Goal: Task Accomplishment & Management: Use online tool/utility

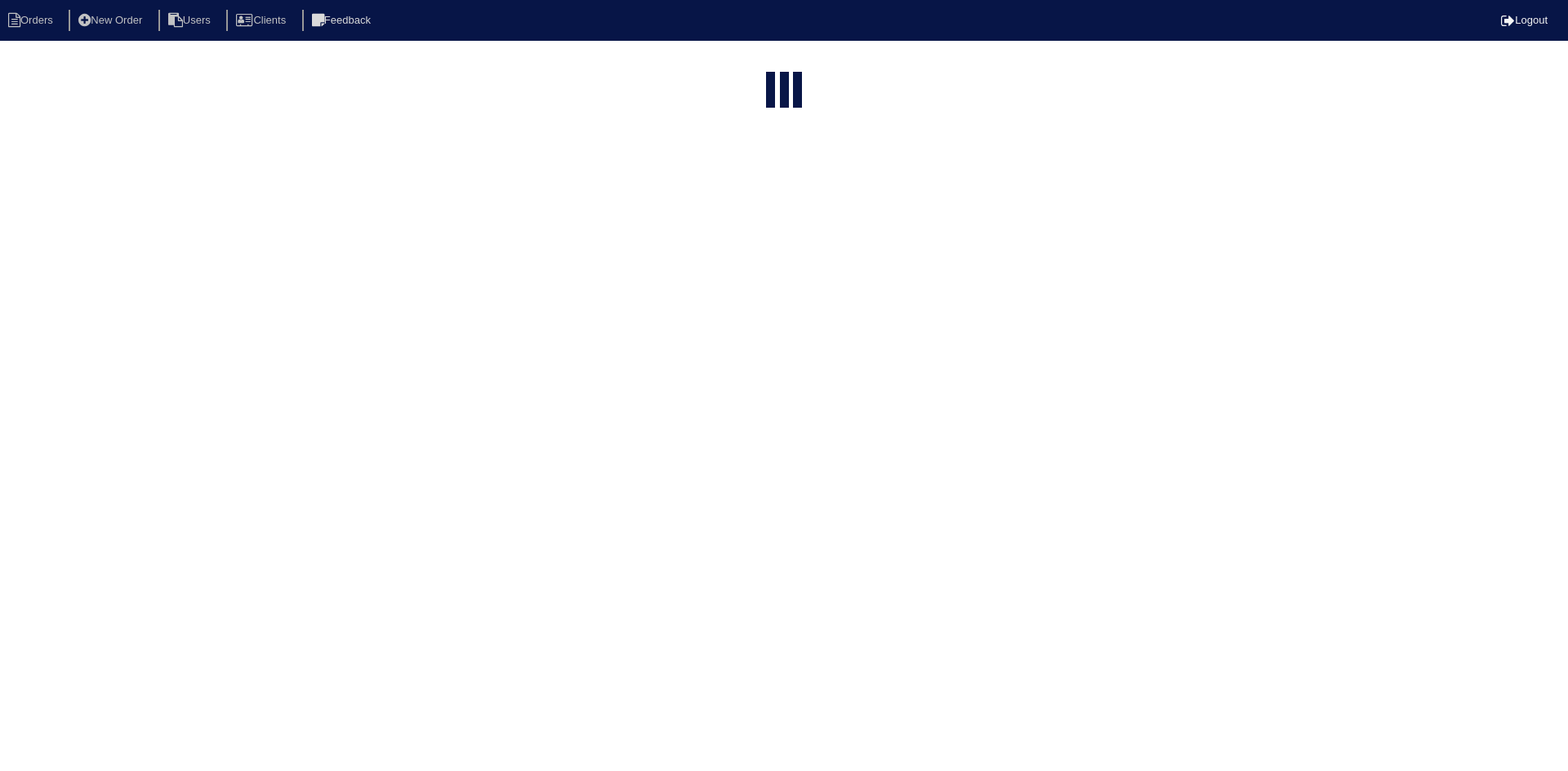
select select "15"
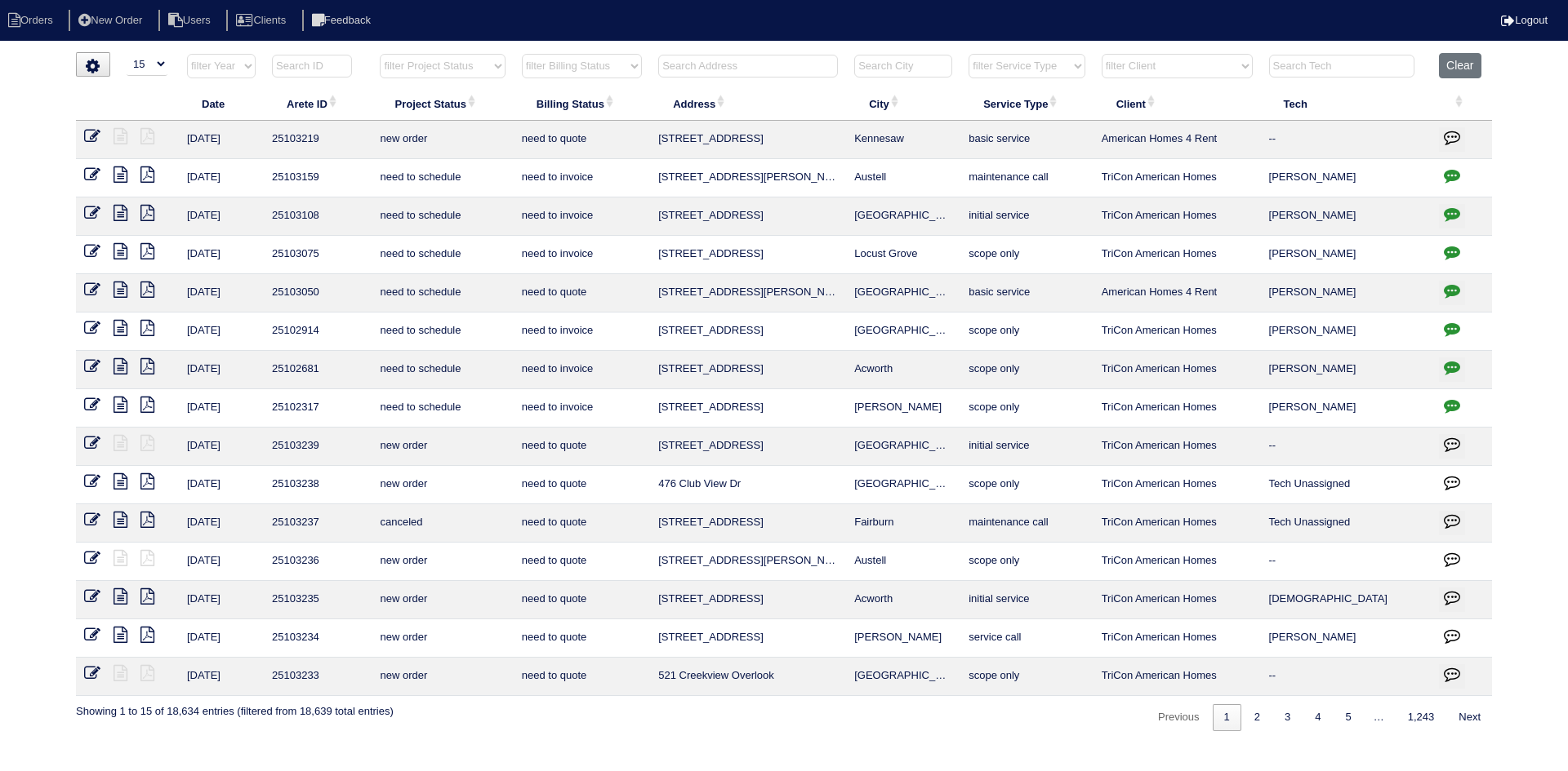
click at [721, 62] on input "text" at bounding box center [748, 66] width 180 height 23
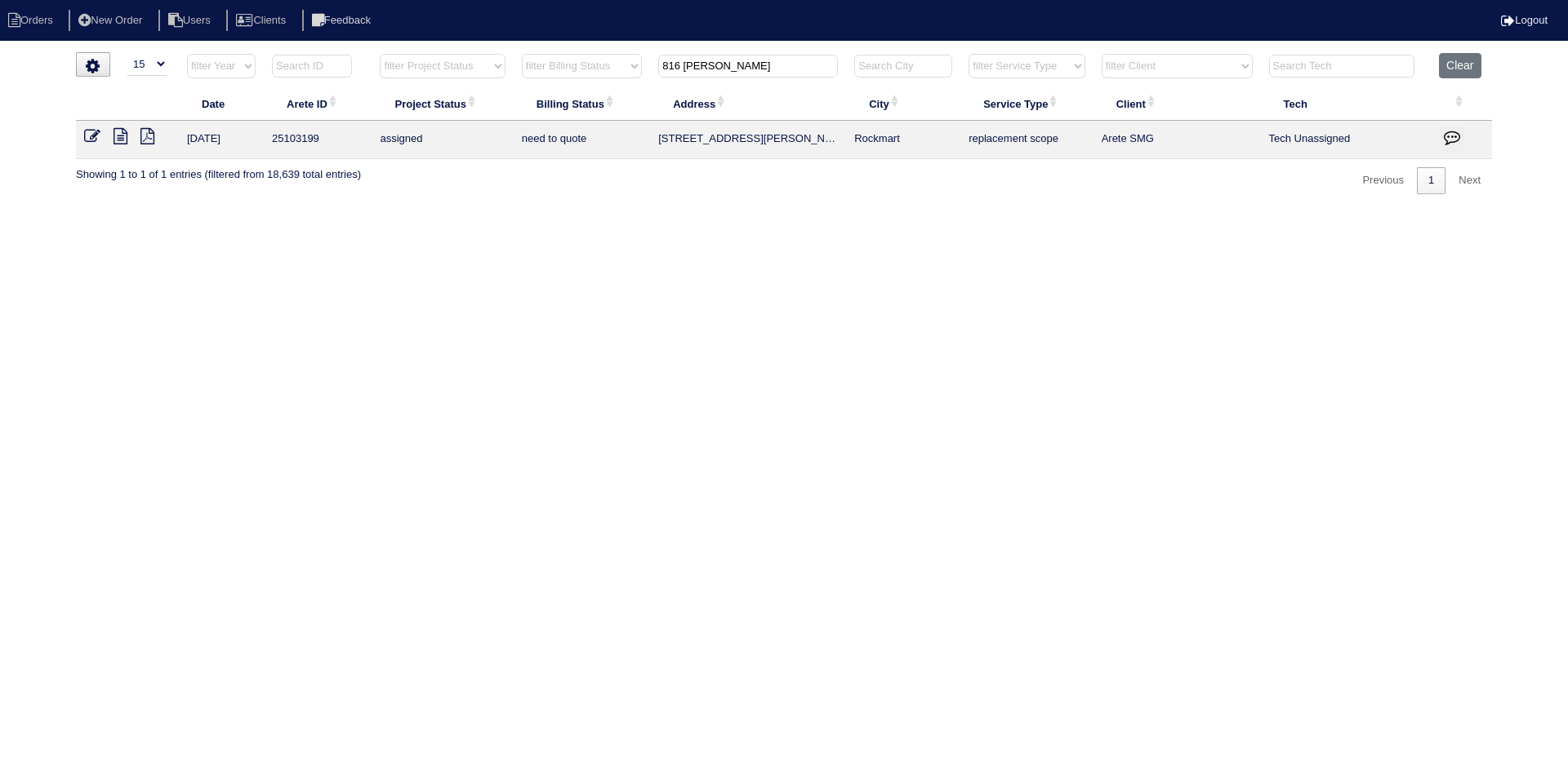
type input "816 knox"
click at [122, 134] on icon at bounding box center [120, 136] width 14 height 16
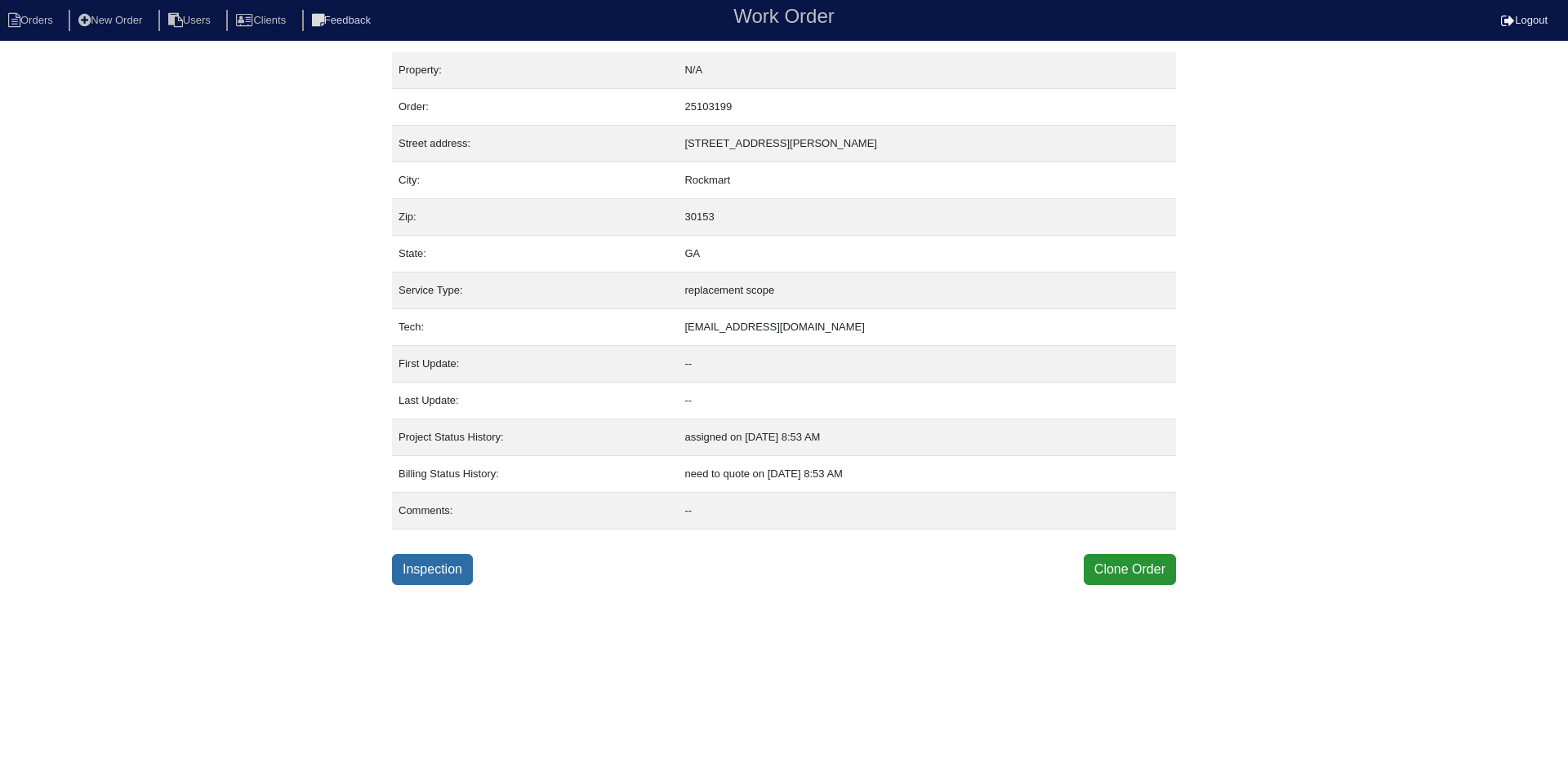
click at [424, 565] on link "Inspection" at bounding box center [433, 569] width 81 height 31
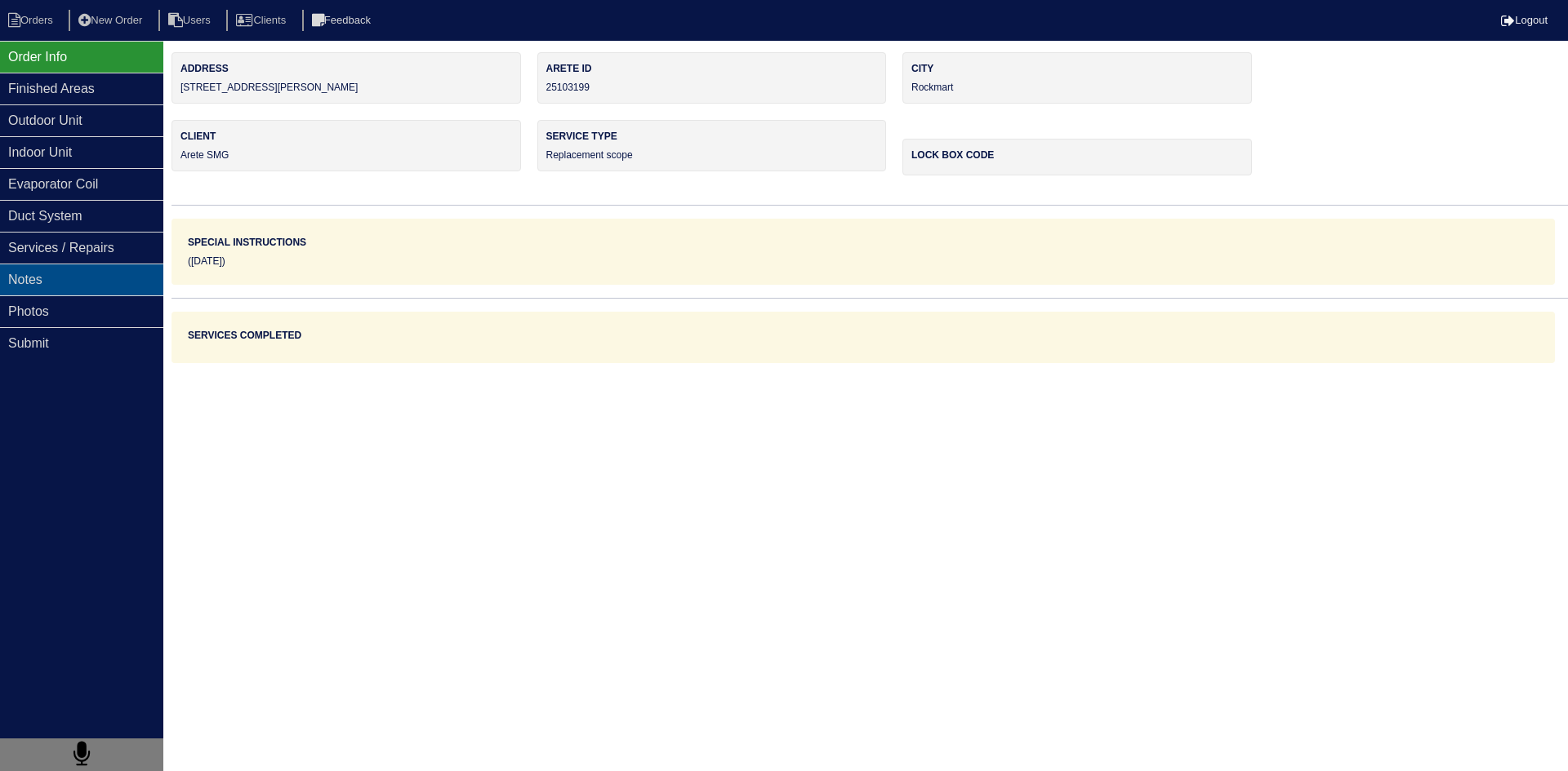
click at [118, 277] on div "Notes" at bounding box center [81, 280] width 163 height 32
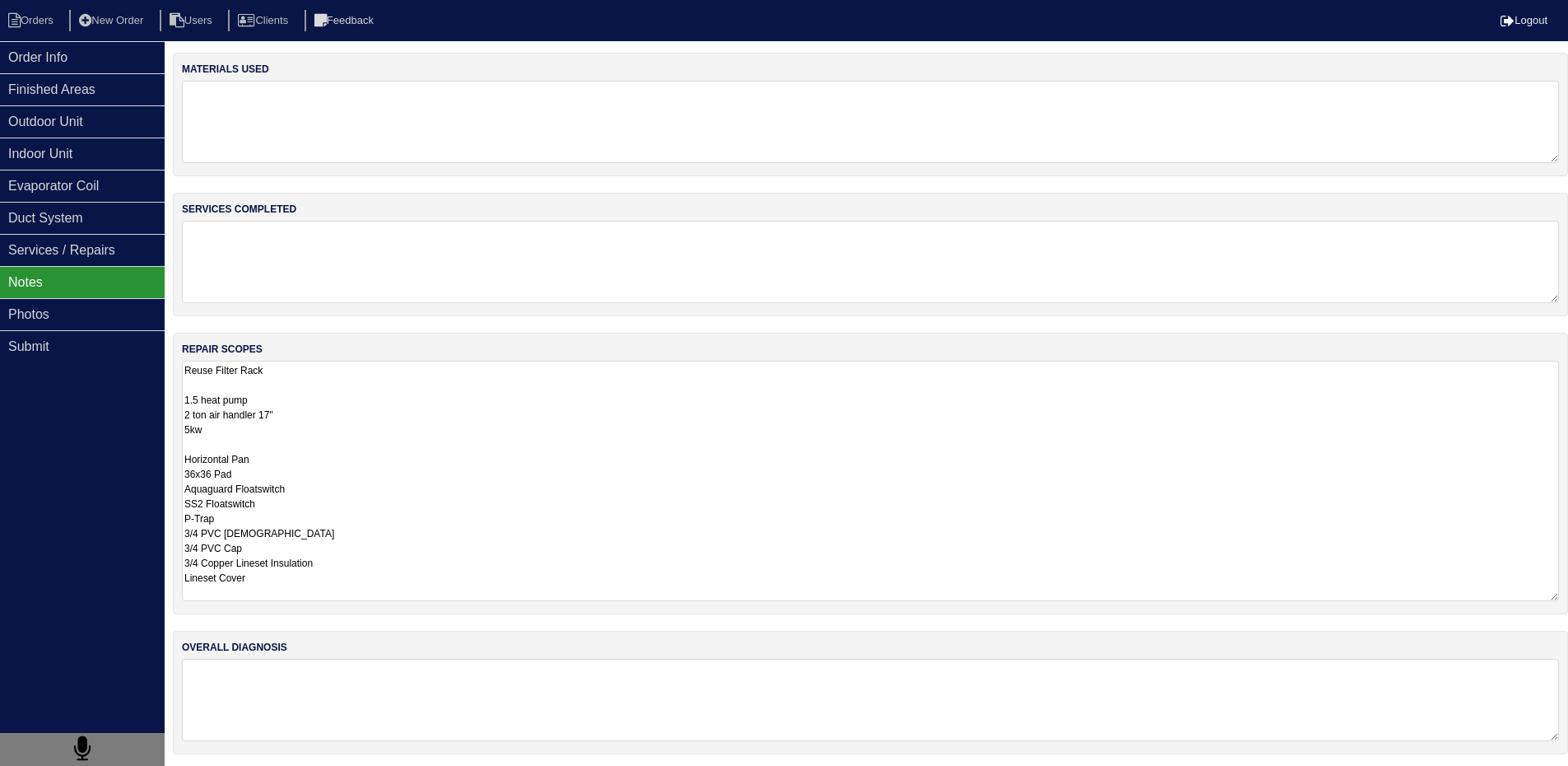
click at [341, 397] on textarea "Reuse Filter Rack 1.5 heat pump 2 ton air handler 17" 5kw Horizontal Pan 36x36 …" at bounding box center [870, 481] width 1377 height 240
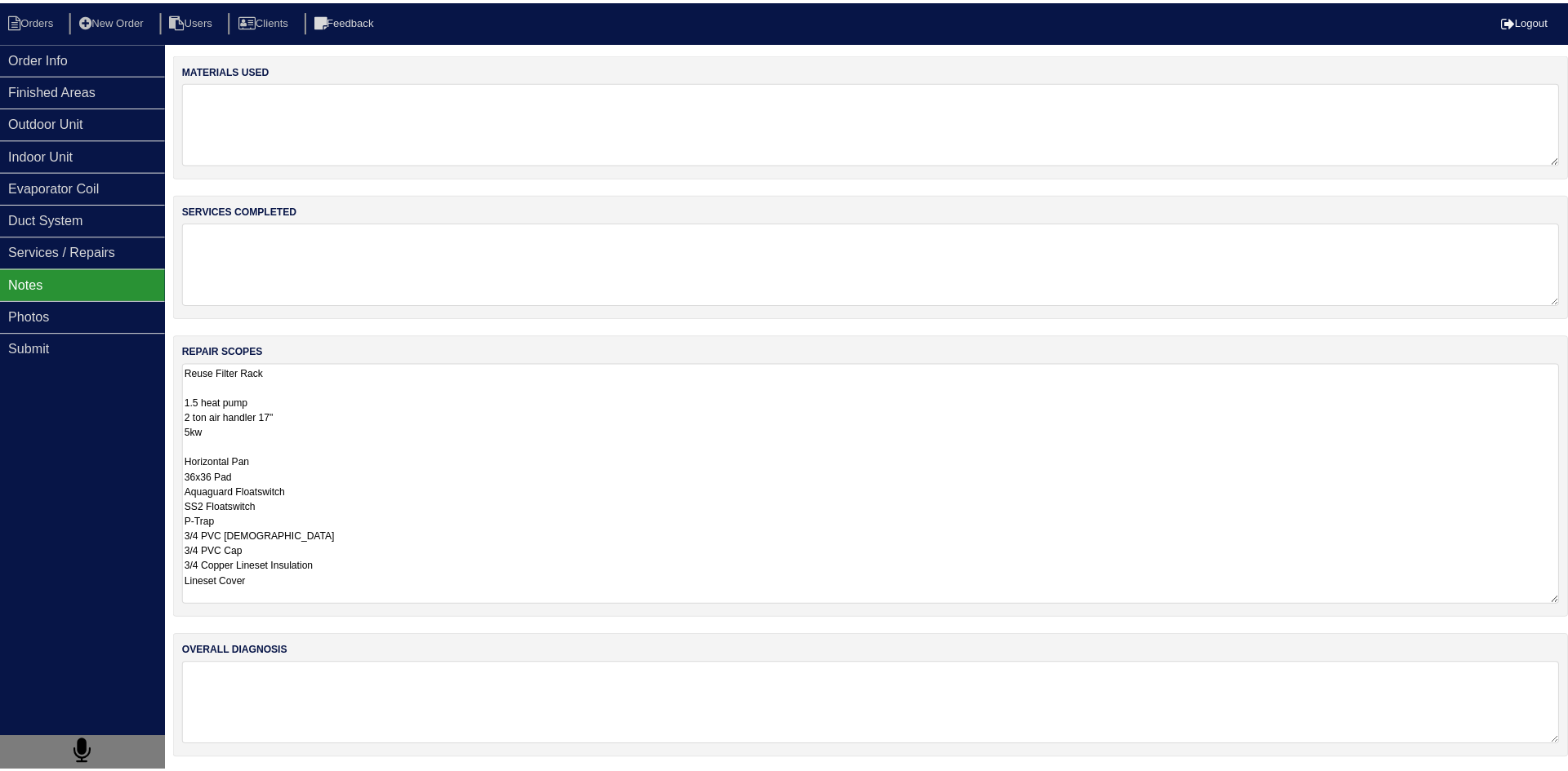
scroll to position [2, 0]
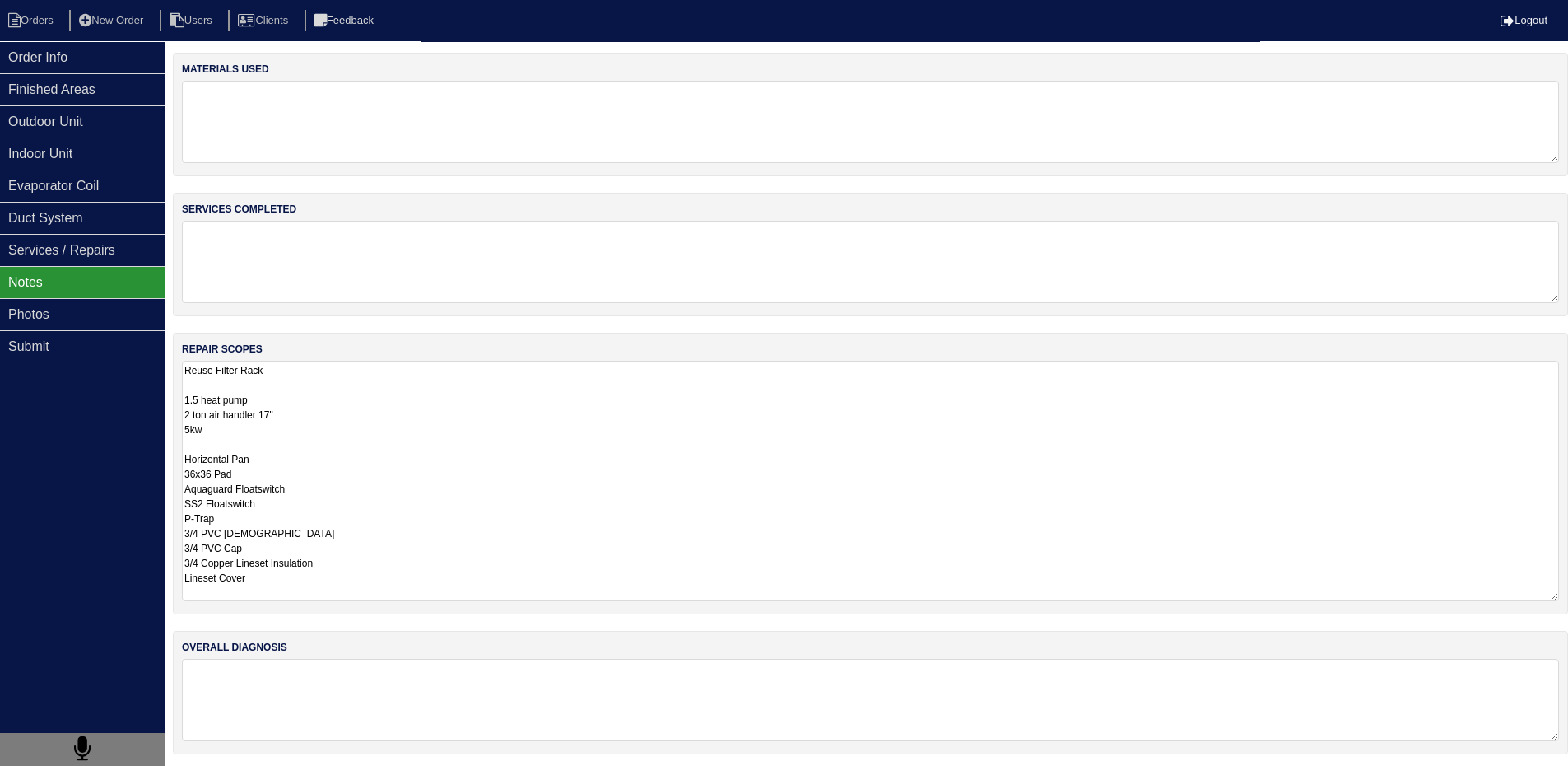
drag, startPoint x: 184, startPoint y: 405, endPoint x: 283, endPoint y: 602, distance: 220.5
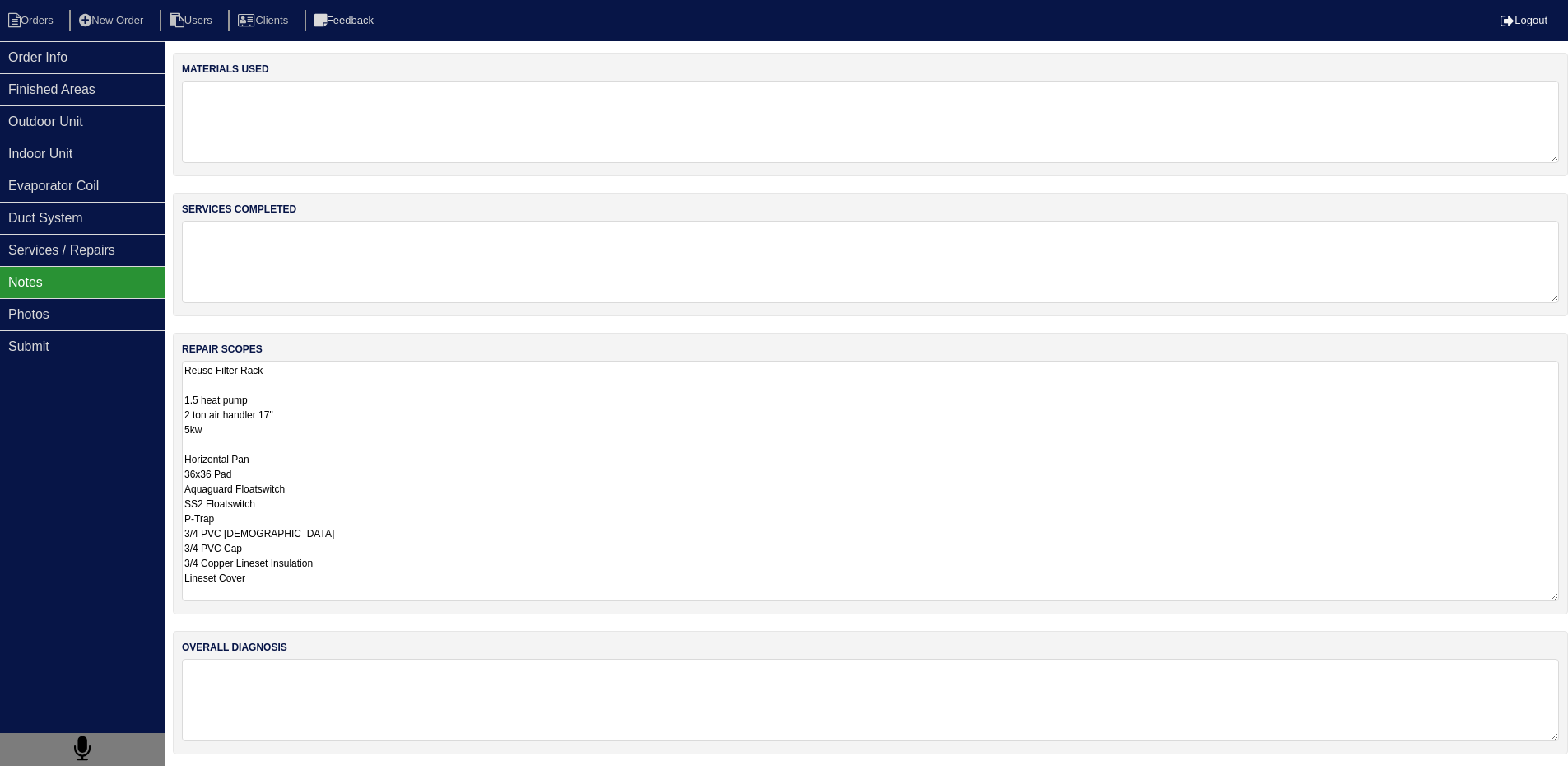
click at [279, 602] on div "repair scopes Reuse Filter Rack 1.5 heat pump 2 ton air handler 17" 5kw Horizon…" at bounding box center [870, 473] width 1395 height 282
click at [529, 442] on textarea "Reuse Filter Rack 1.5 heat pump 2 ton air handler 17" 5kw Horizontal Pan 36x36 …" at bounding box center [870, 481] width 1377 height 240
click at [38, 15] on li "Orders" at bounding box center [33, 21] width 66 height 22
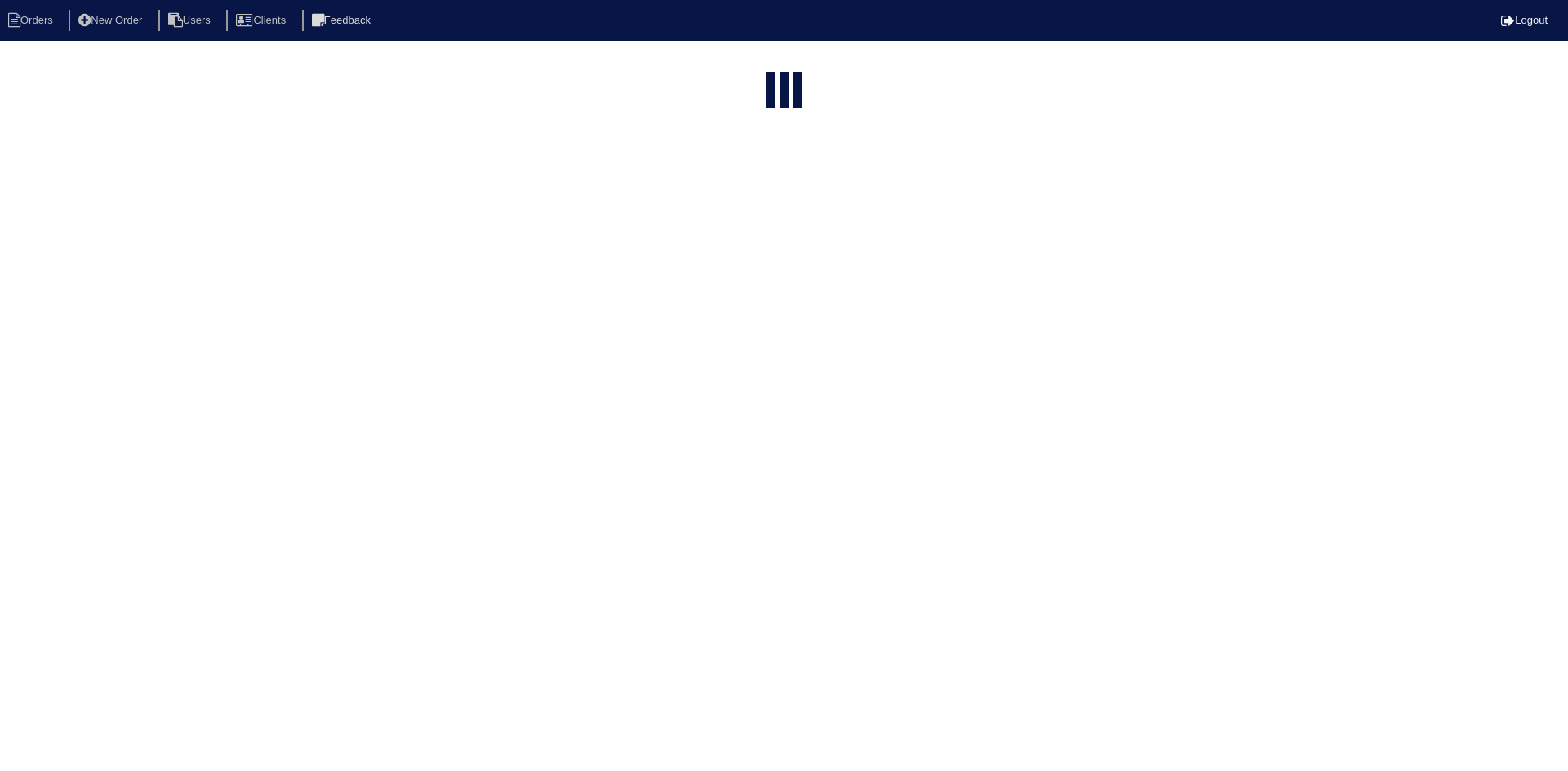
select select "15"
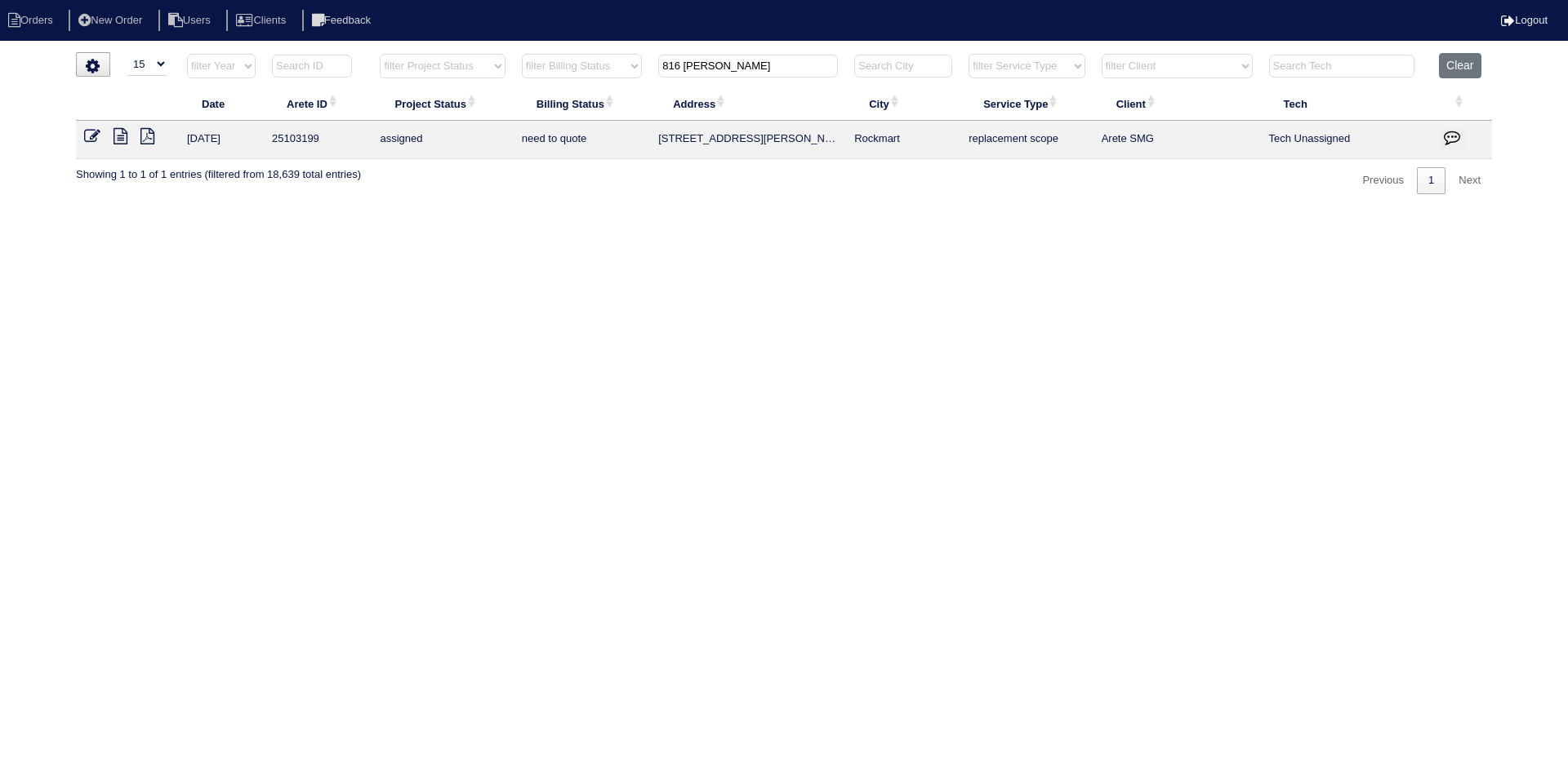
drag, startPoint x: 801, startPoint y: 67, endPoint x: 631, endPoint y: 67, distance: 170.0
click at [631, 67] on tr "filter Year -- Any Year -- 2025 2024 2023 2022 2021 2020 2019 filter Project St…" at bounding box center [784, 70] width 1416 height 34
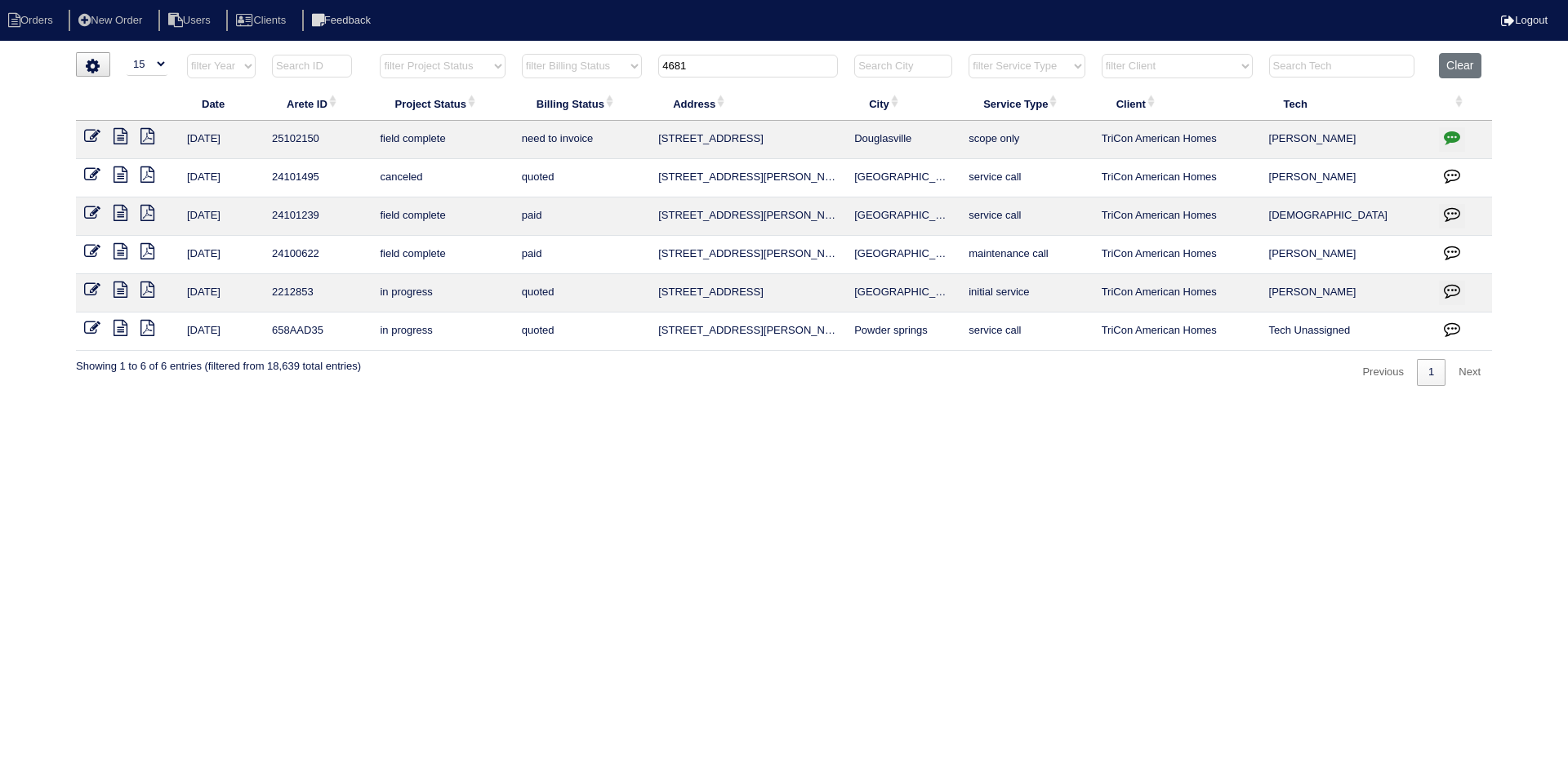
type input "4681"
click at [125, 133] on icon at bounding box center [120, 136] width 14 height 16
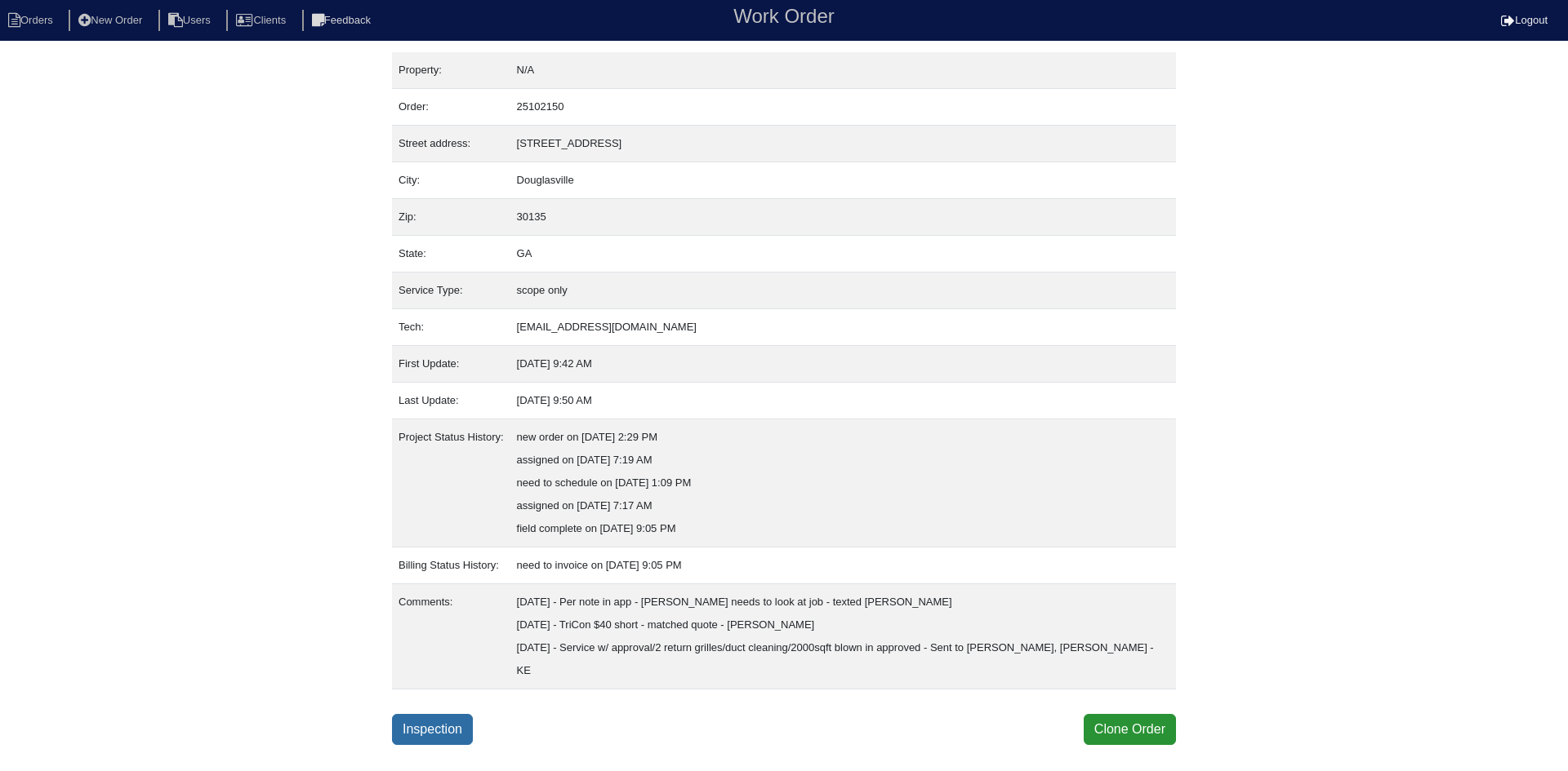
click at [425, 714] on link "Inspection" at bounding box center [433, 730] width 81 height 31
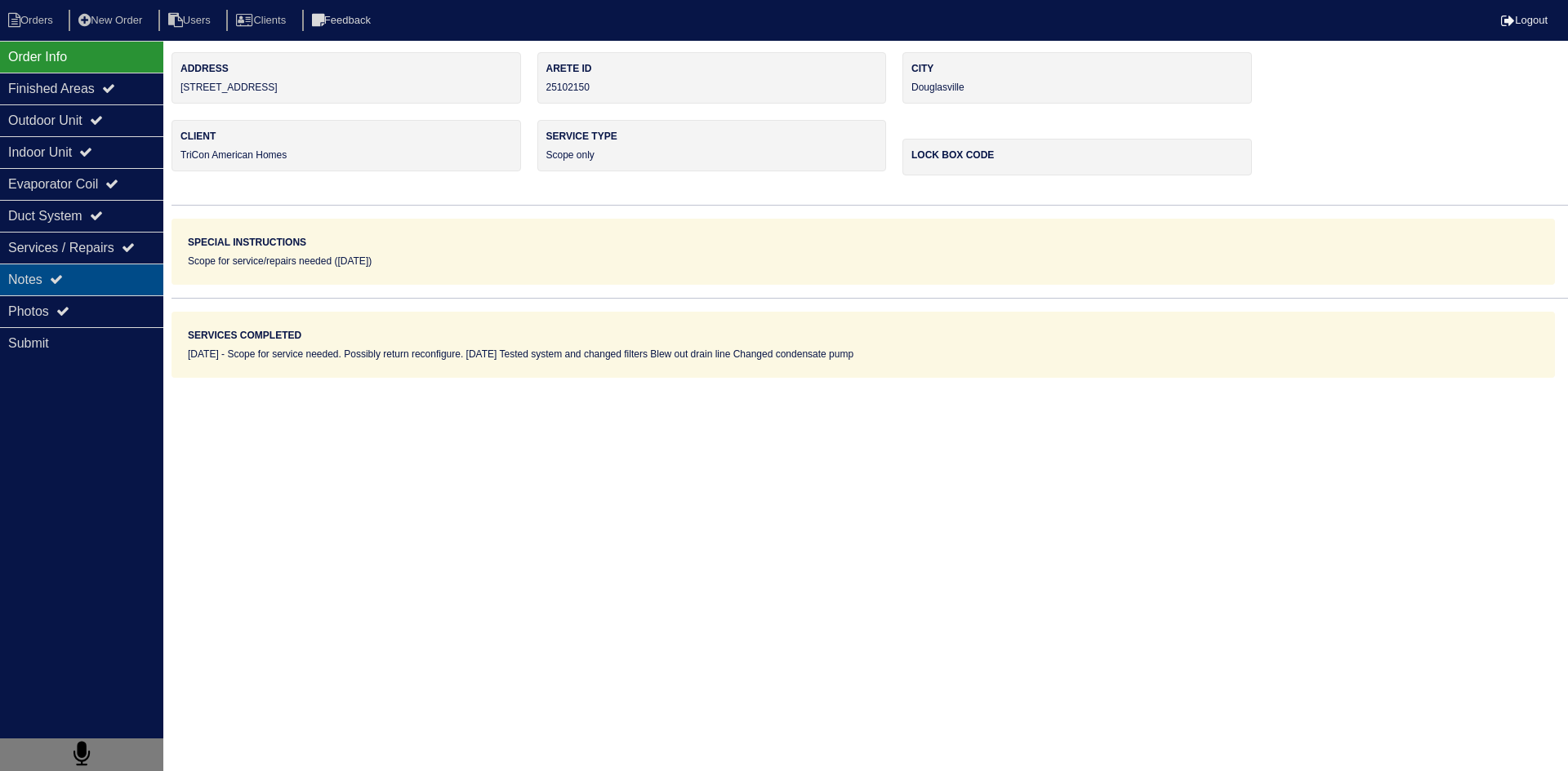
click at [95, 290] on div "Notes" at bounding box center [81, 280] width 163 height 32
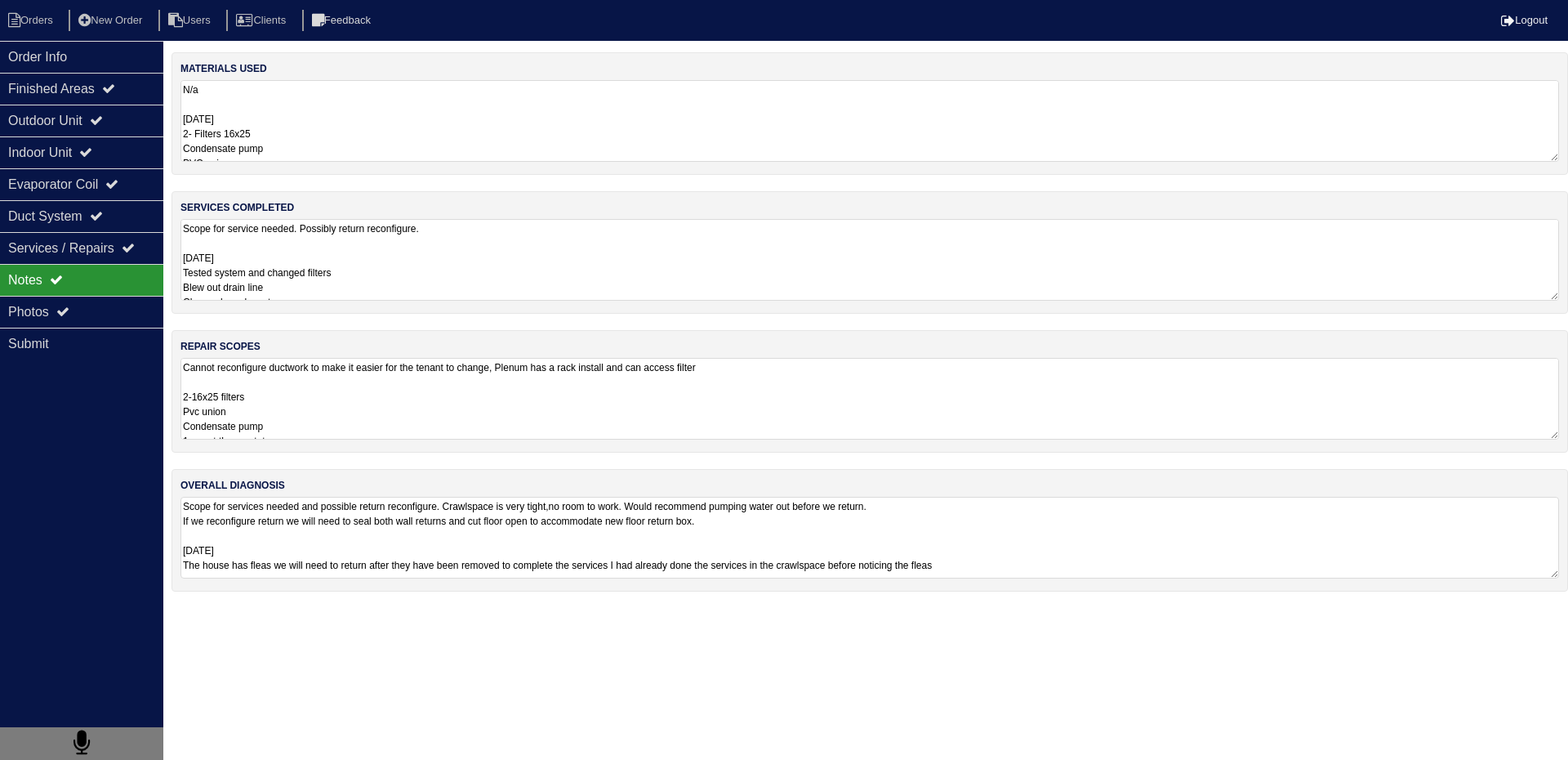
click at [324, 402] on textarea "Cannot reconfigure ductwork to make it easier for the tenant to change, Plenum …" at bounding box center [869, 398] width 1378 height 82
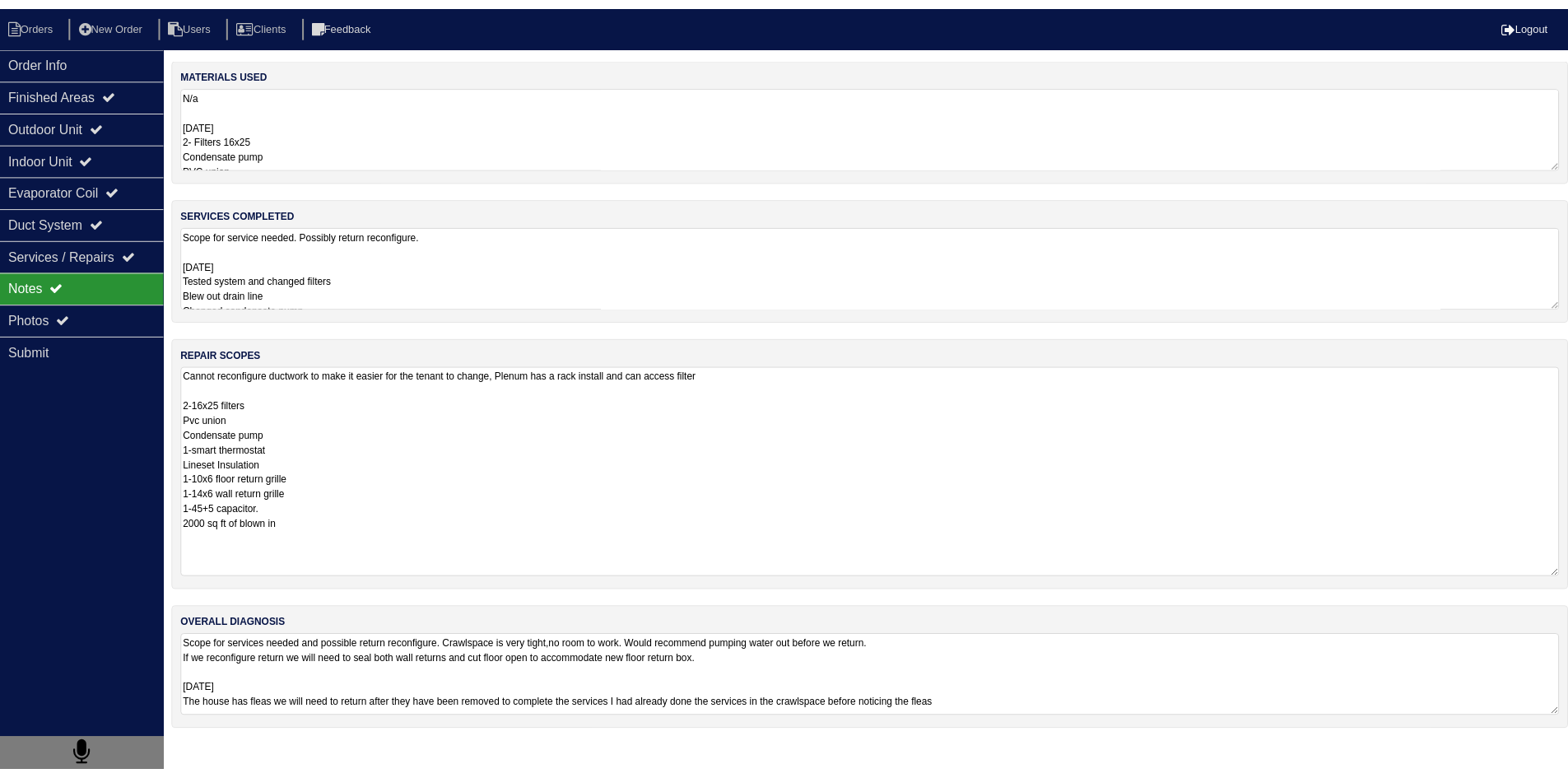
scroll to position [2, 0]
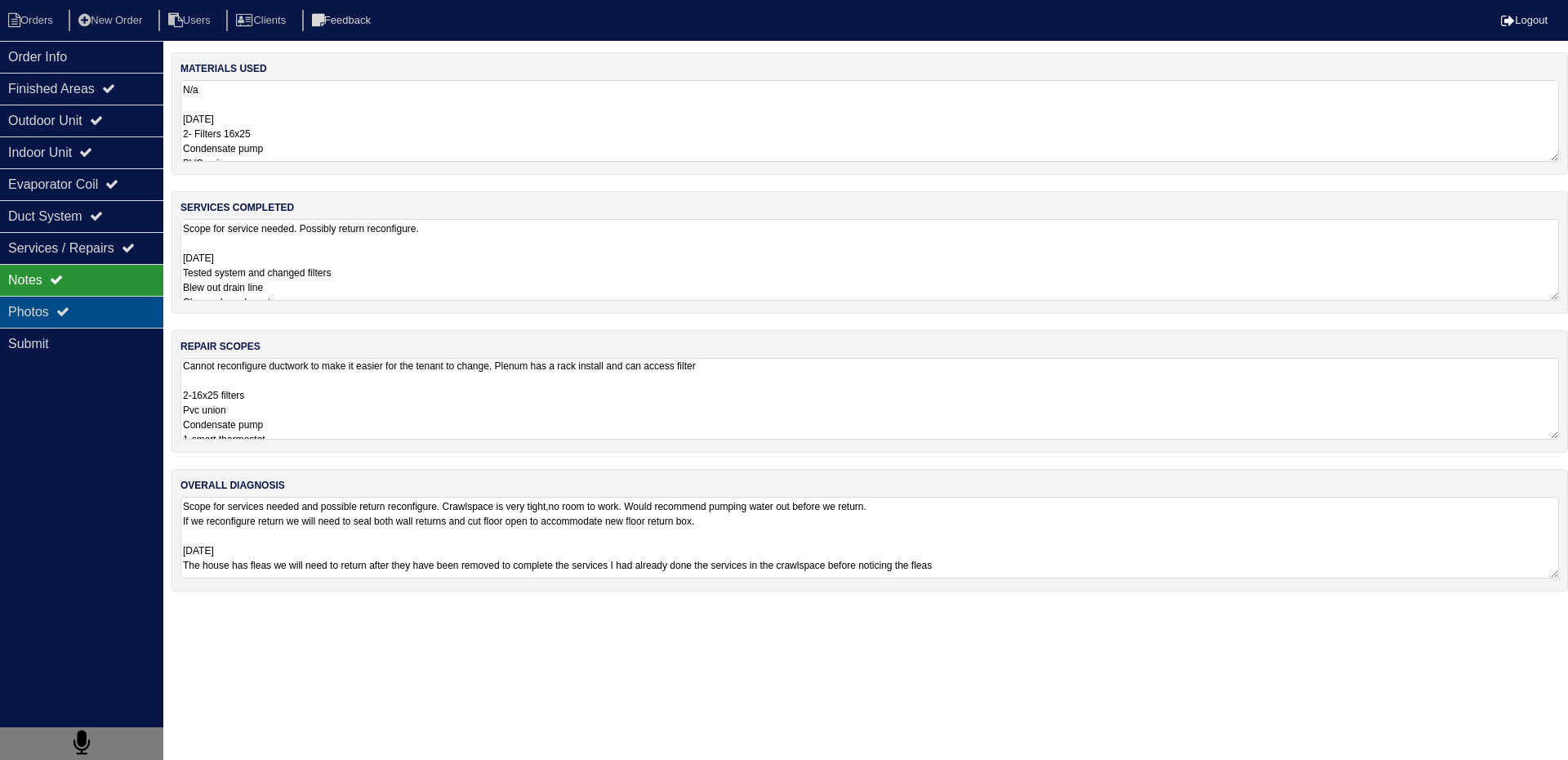
click at [114, 315] on div "Photos" at bounding box center [81, 312] width 163 height 32
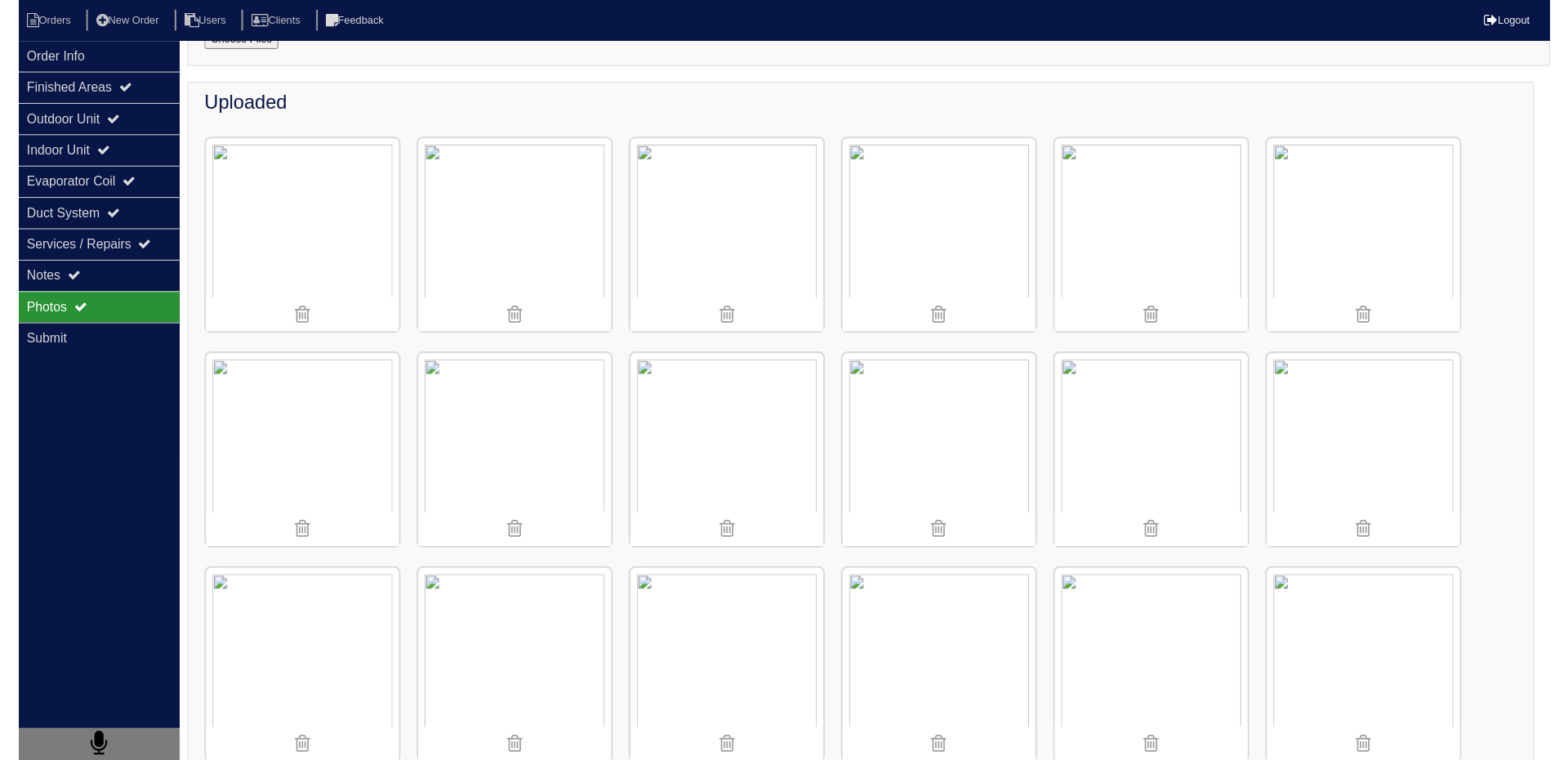
scroll to position [0, 0]
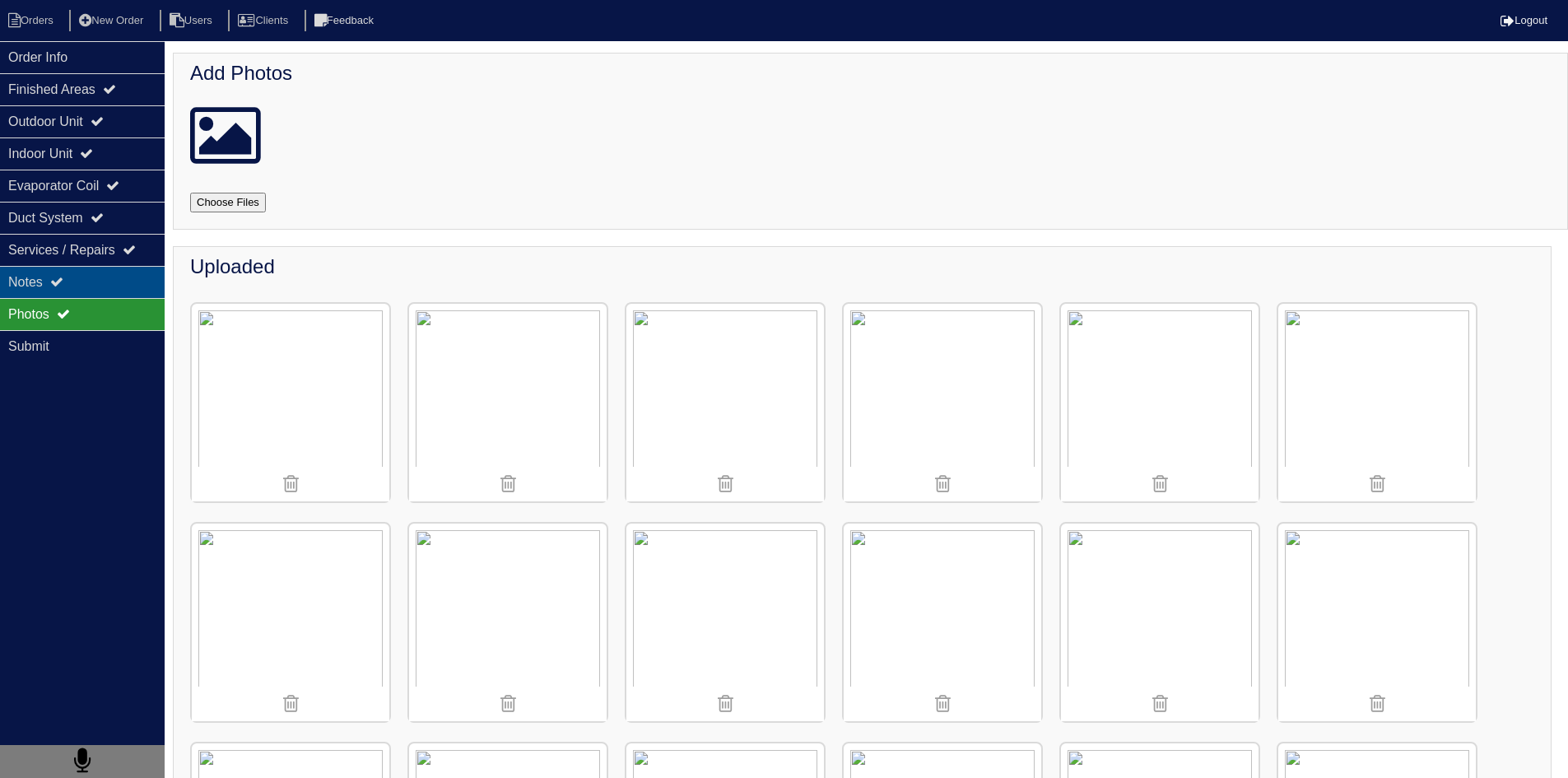
drag, startPoint x: 121, startPoint y: 290, endPoint x: 142, endPoint y: 291, distance: 21.0
click at [122, 289] on div "Notes" at bounding box center [82, 282] width 164 height 32
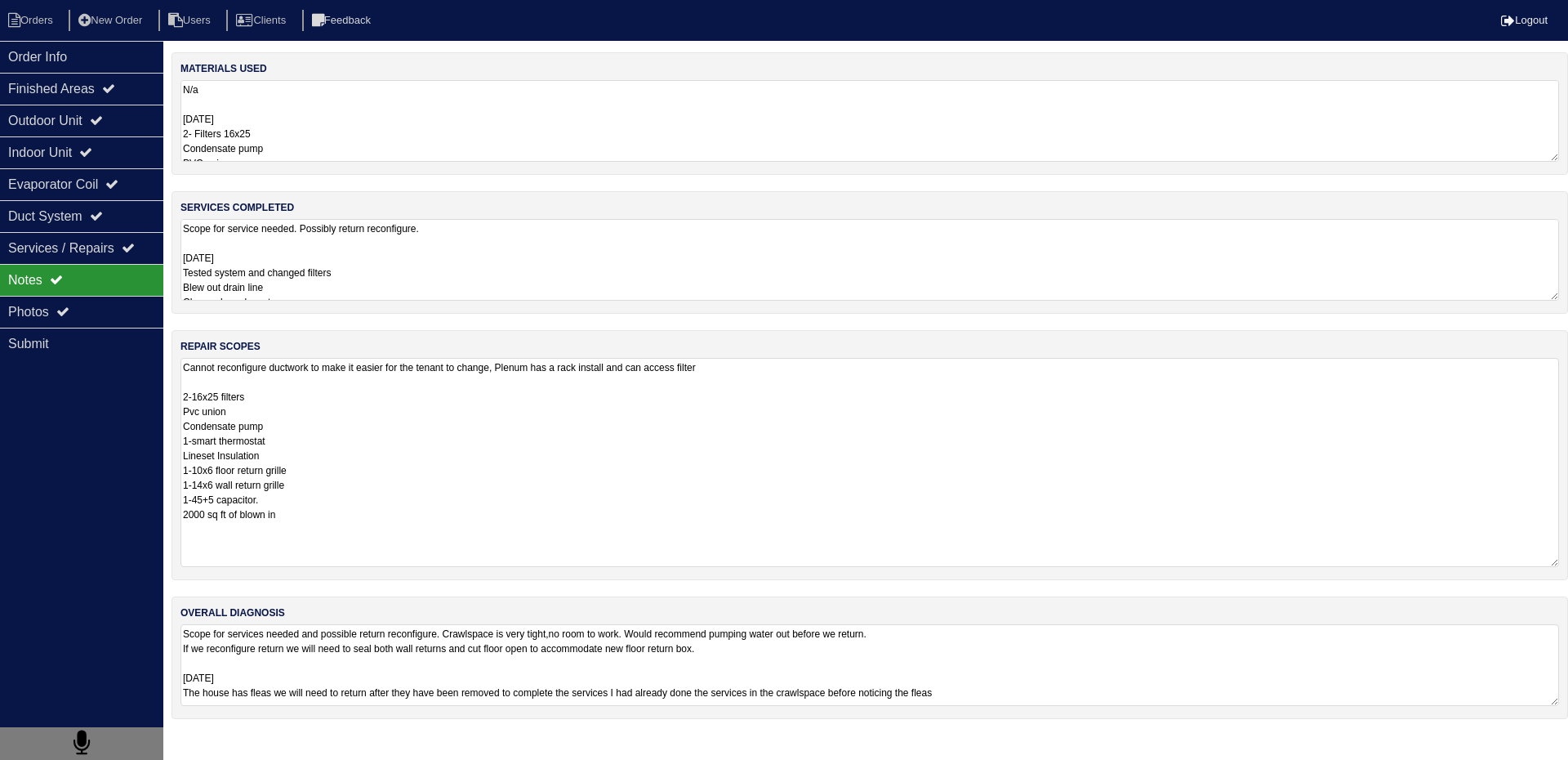
click at [476, 419] on textarea "Cannot reconfigure ductwork to make it easier for the tenant to change, Plenum …" at bounding box center [869, 462] width 1378 height 209
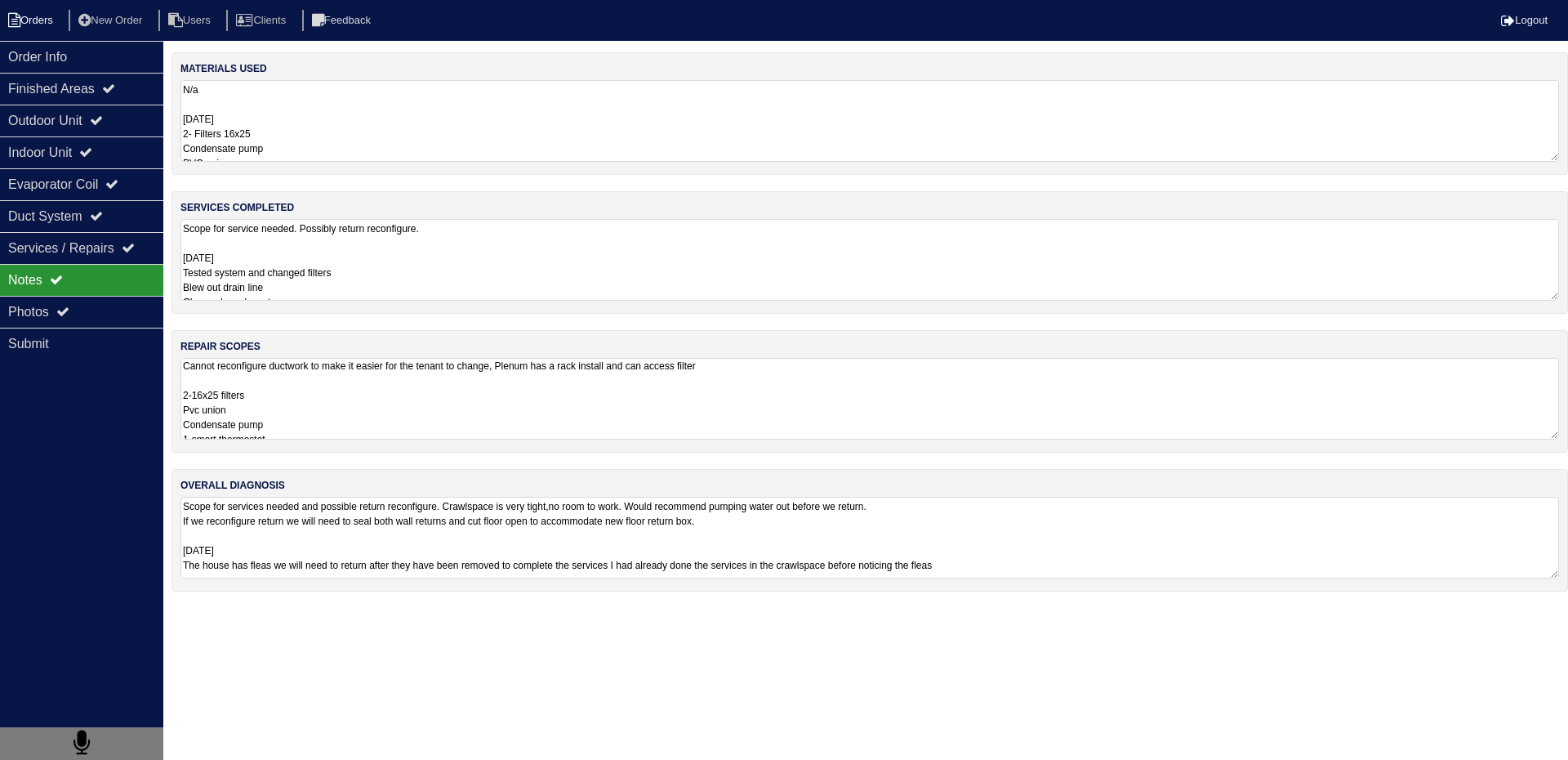
click at [47, 19] on li "Orders" at bounding box center [33, 21] width 66 height 22
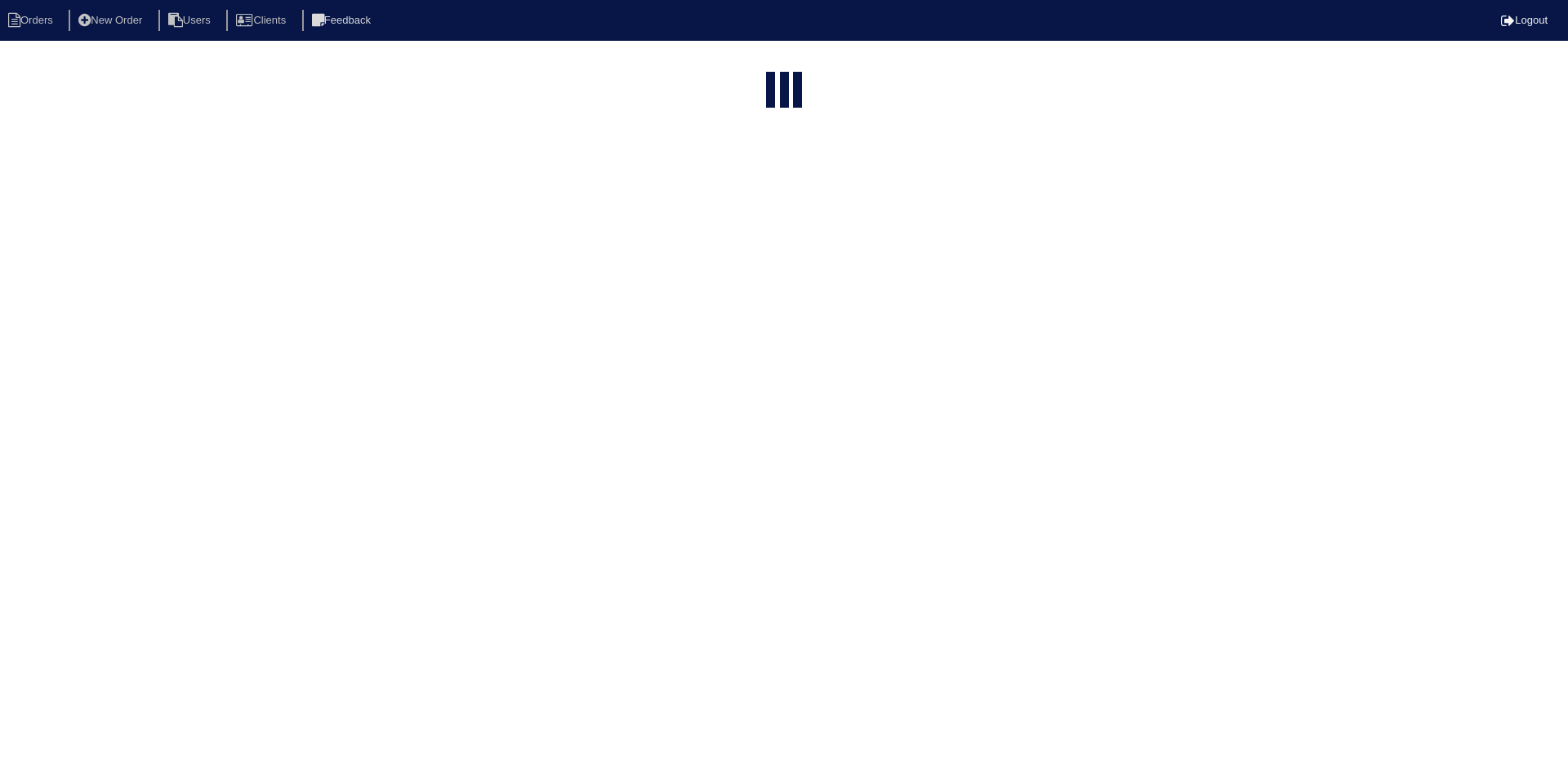
select select "15"
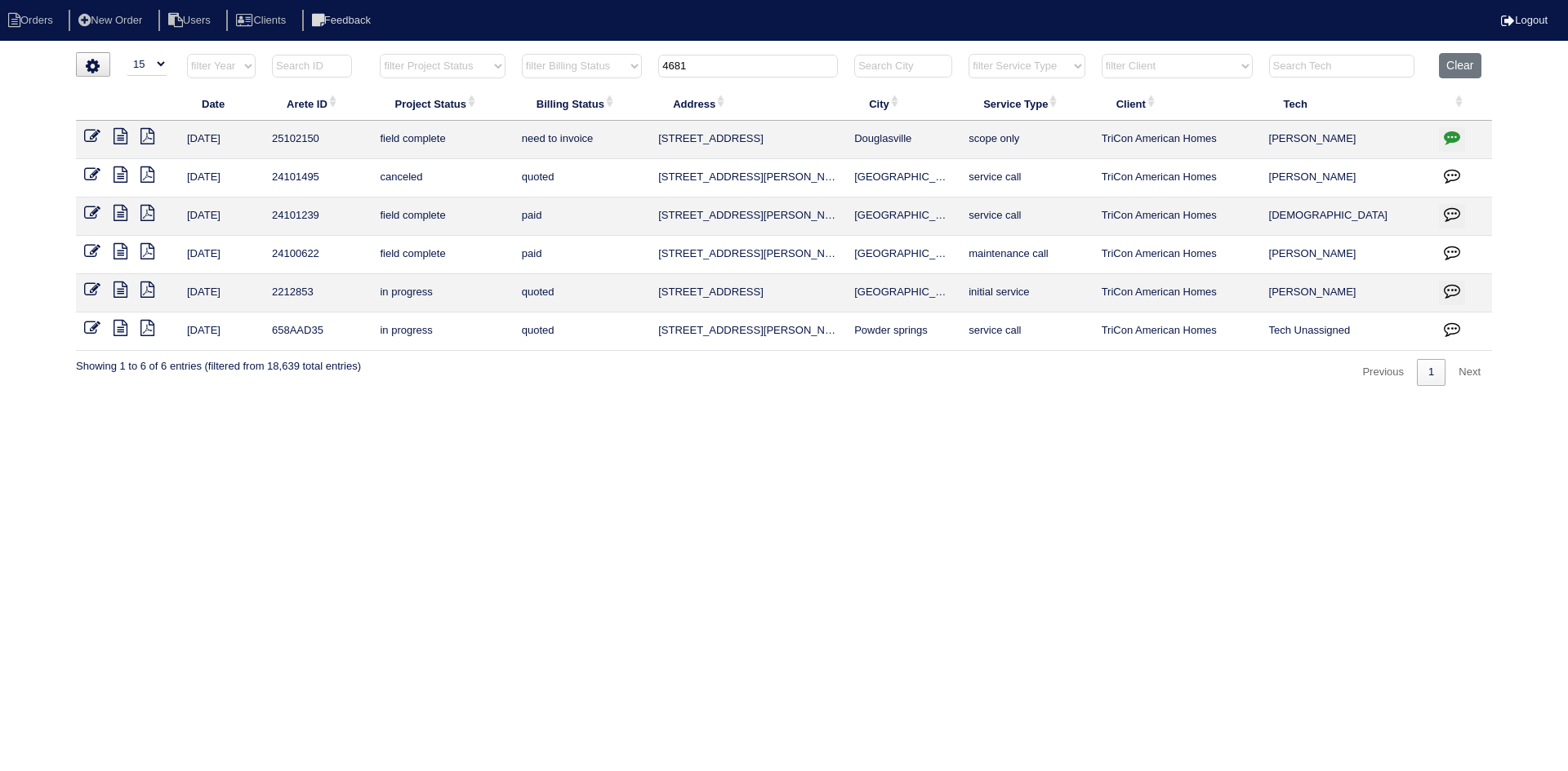
click at [802, 74] on input "4681" at bounding box center [748, 66] width 180 height 23
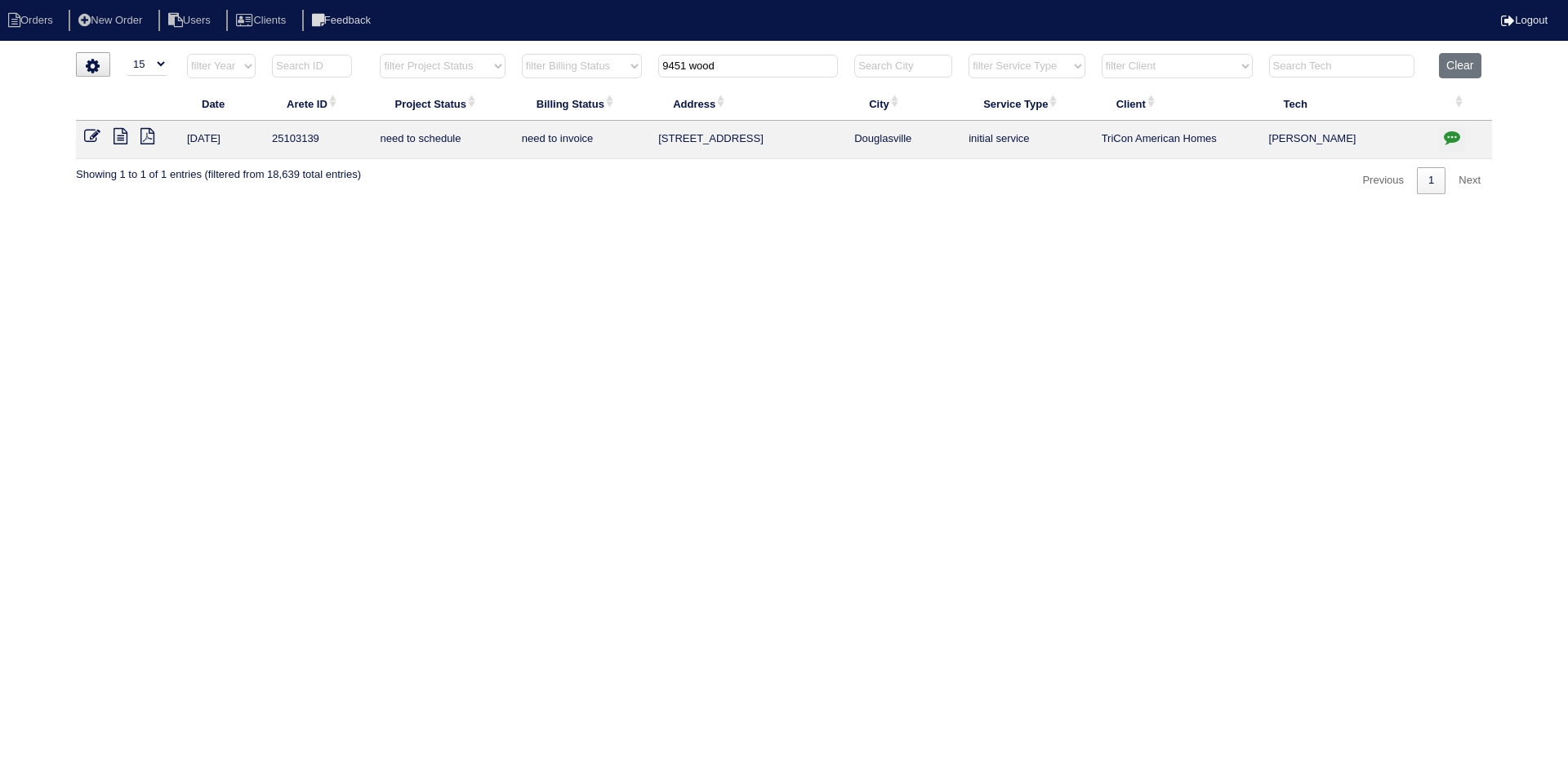
type input "9451 wood"
click at [117, 136] on icon at bounding box center [120, 136] width 14 height 16
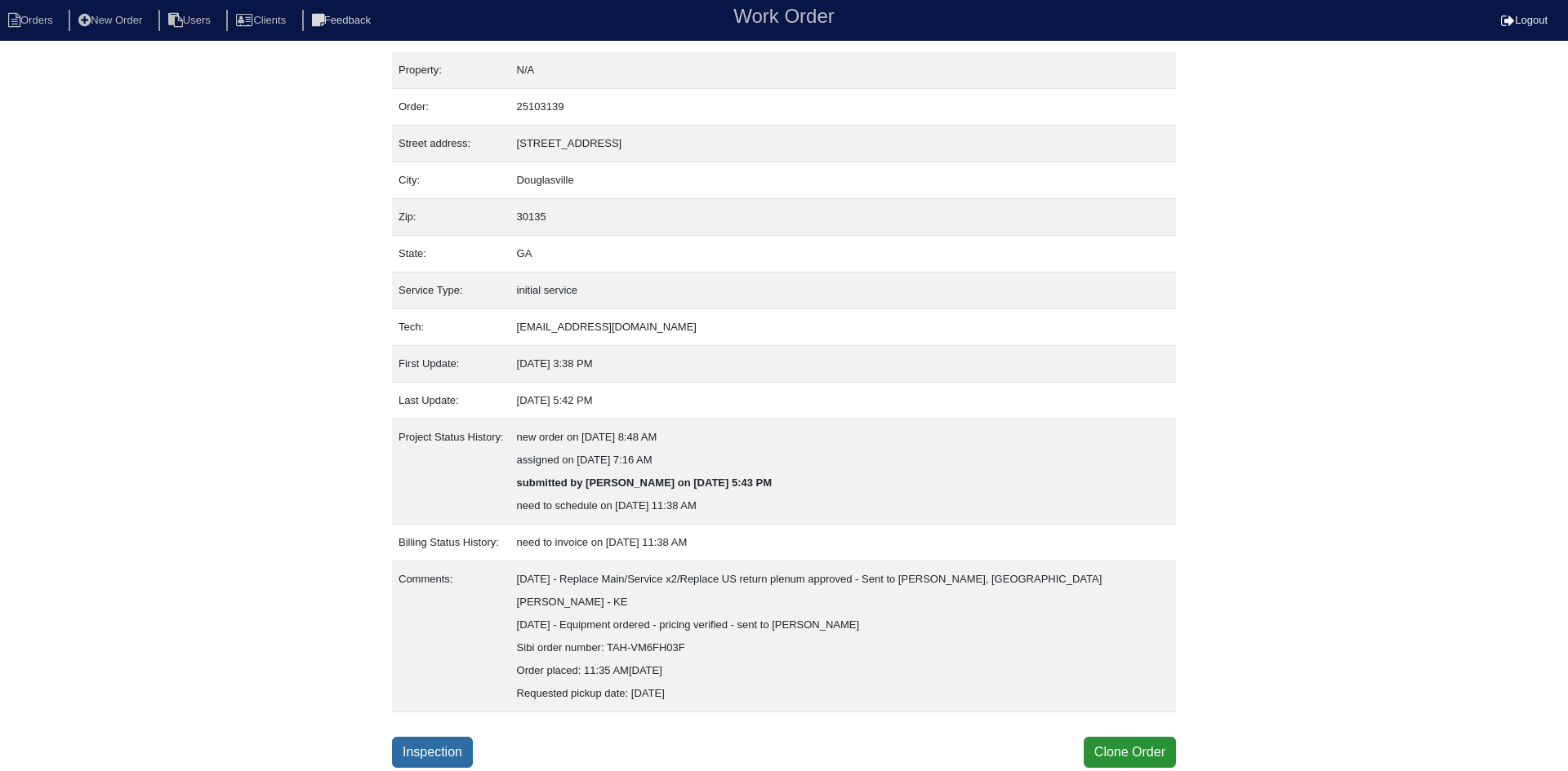
click at [415, 737] on link "Inspection" at bounding box center [433, 752] width 81 height 31
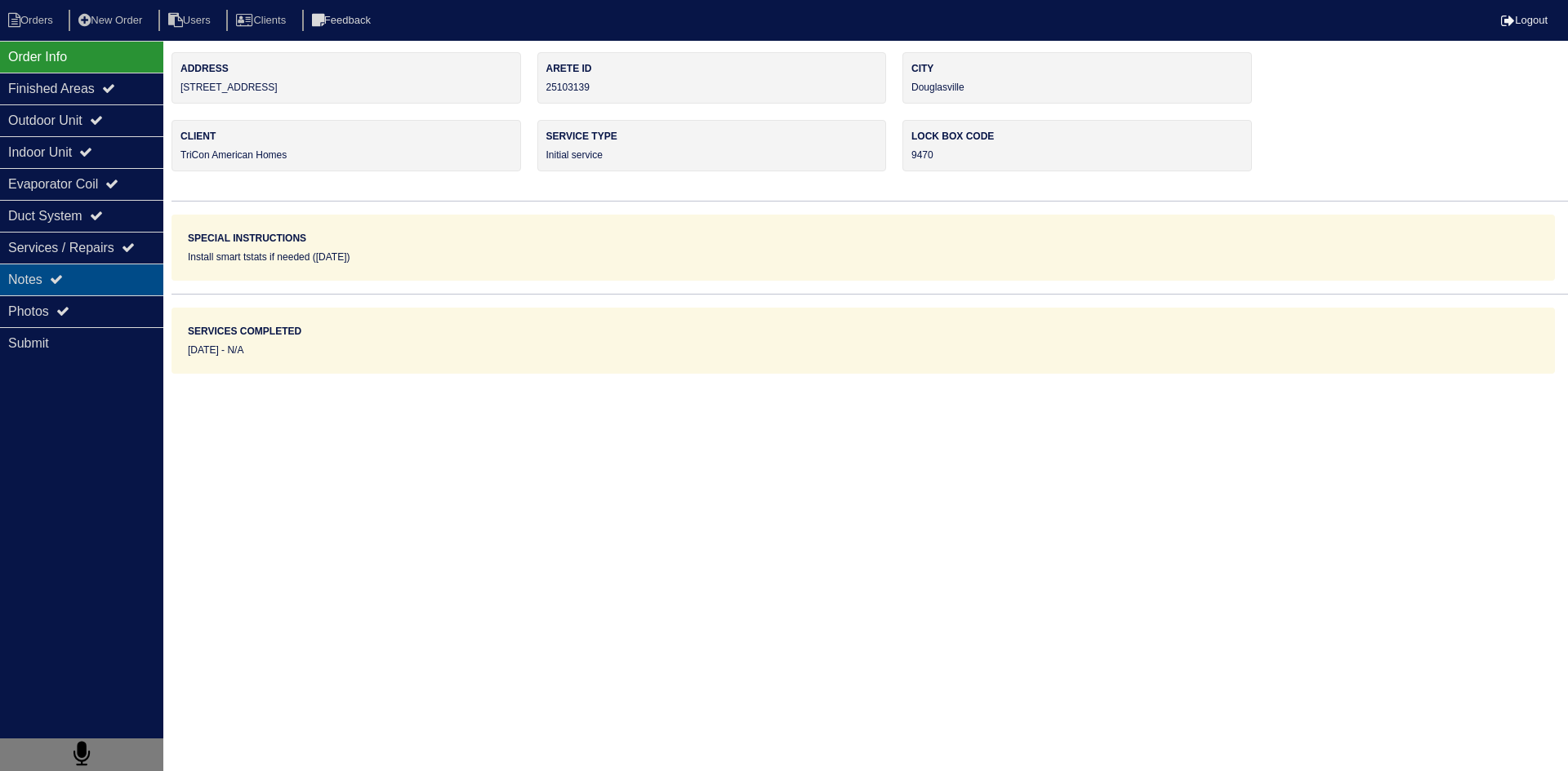
click at [99, 284] on div "Notes" at bounding box center [81, 280] width 163 height 32
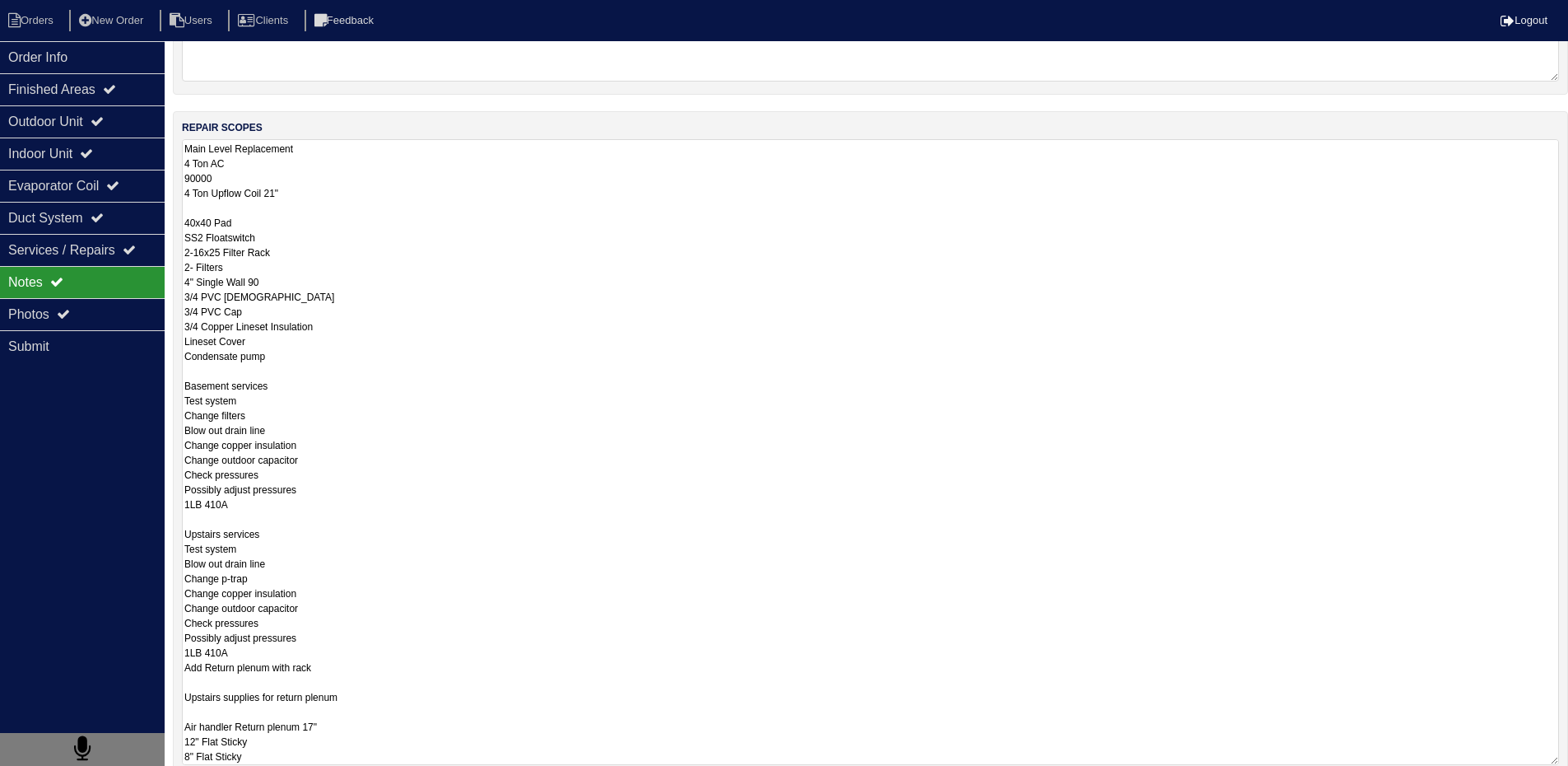
scroll to position [390, 0]
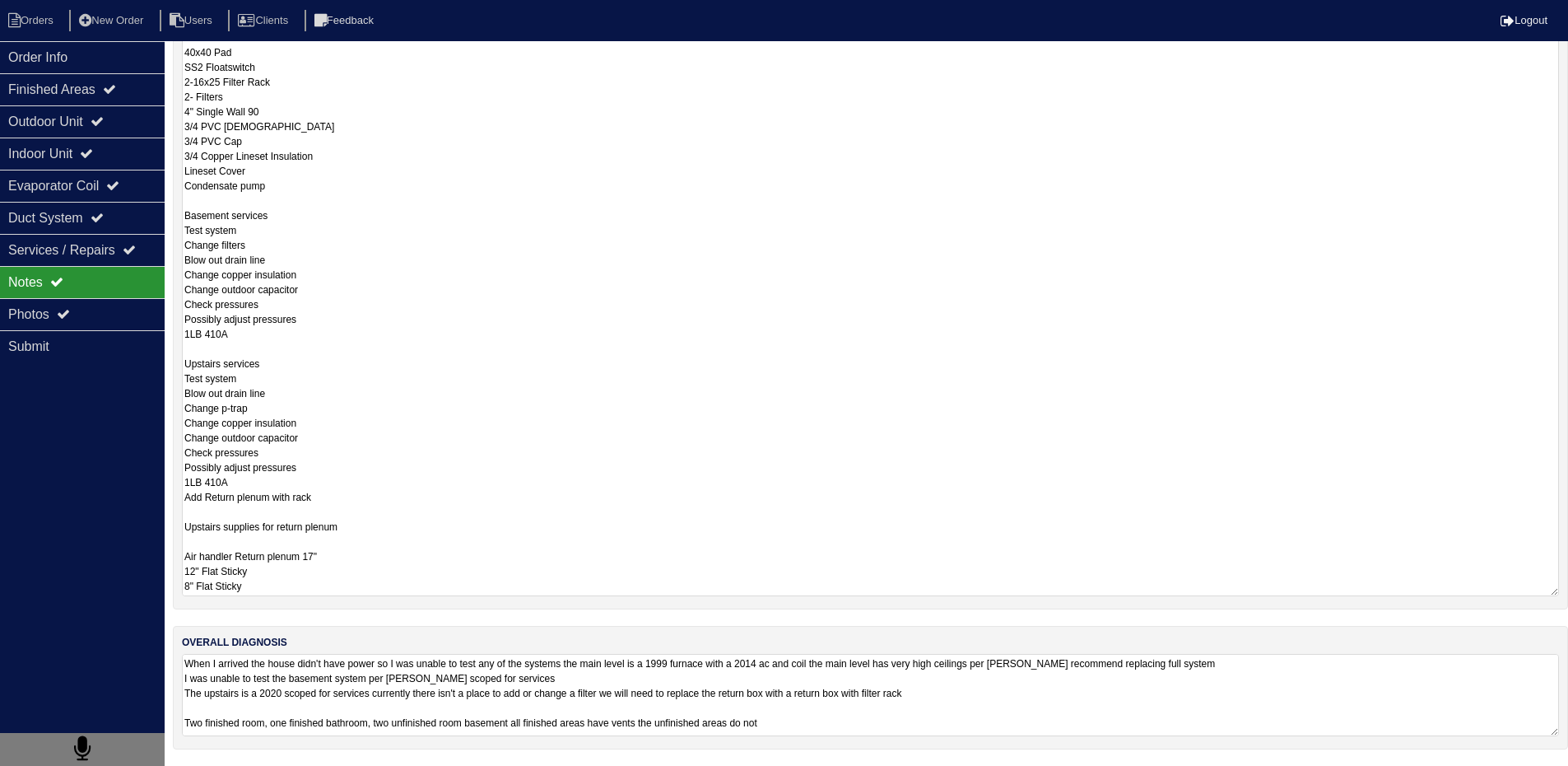
drag, startPoint x: 187, startPoint y: 371, endPoint x: 402, endPoint y: 591, distance: 307.6
click at [402, 591] on textarea "Main Level Replacement 4 Ton AC 90000 4 Ton Upflow Coil 21" 40x40 Pad SS2 Float…" at bounding box center [870, 283] width 1377 height 626
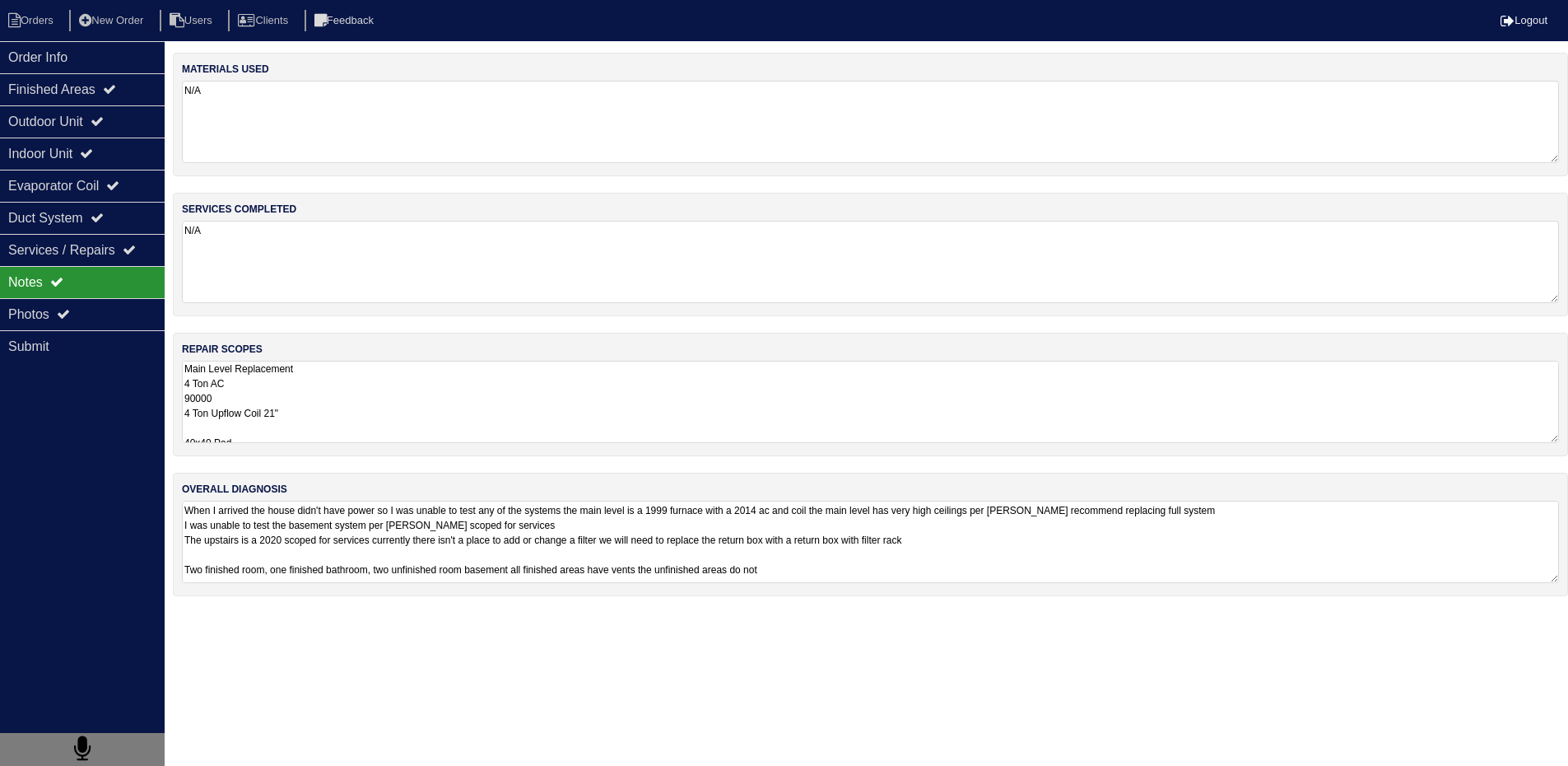
scroll to position [0, 0]
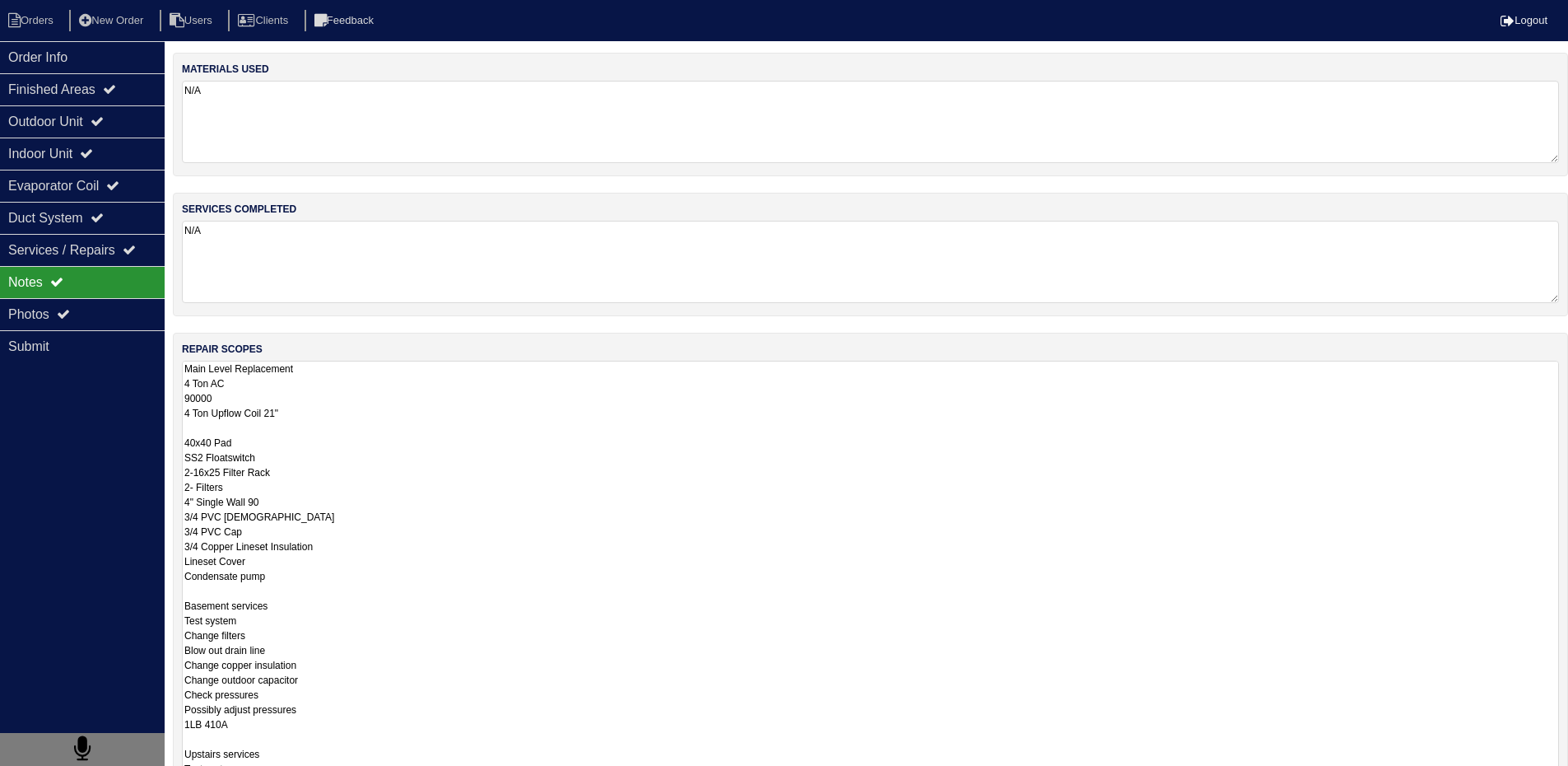
click at [365, 570] on textarea "Main Level Replacement 4 Ton AC 90000 4 Ton Upflow Coil 21" 40x40 Pad SS2 Float…" at bounding box center [870, 673] width 1377 height 626
click at [393, 693] on html "Orders New Order Users Clients Feedback Logout Orders New Order Users Clients M…" at bounding box center [790, 578] width 1581 height 1156
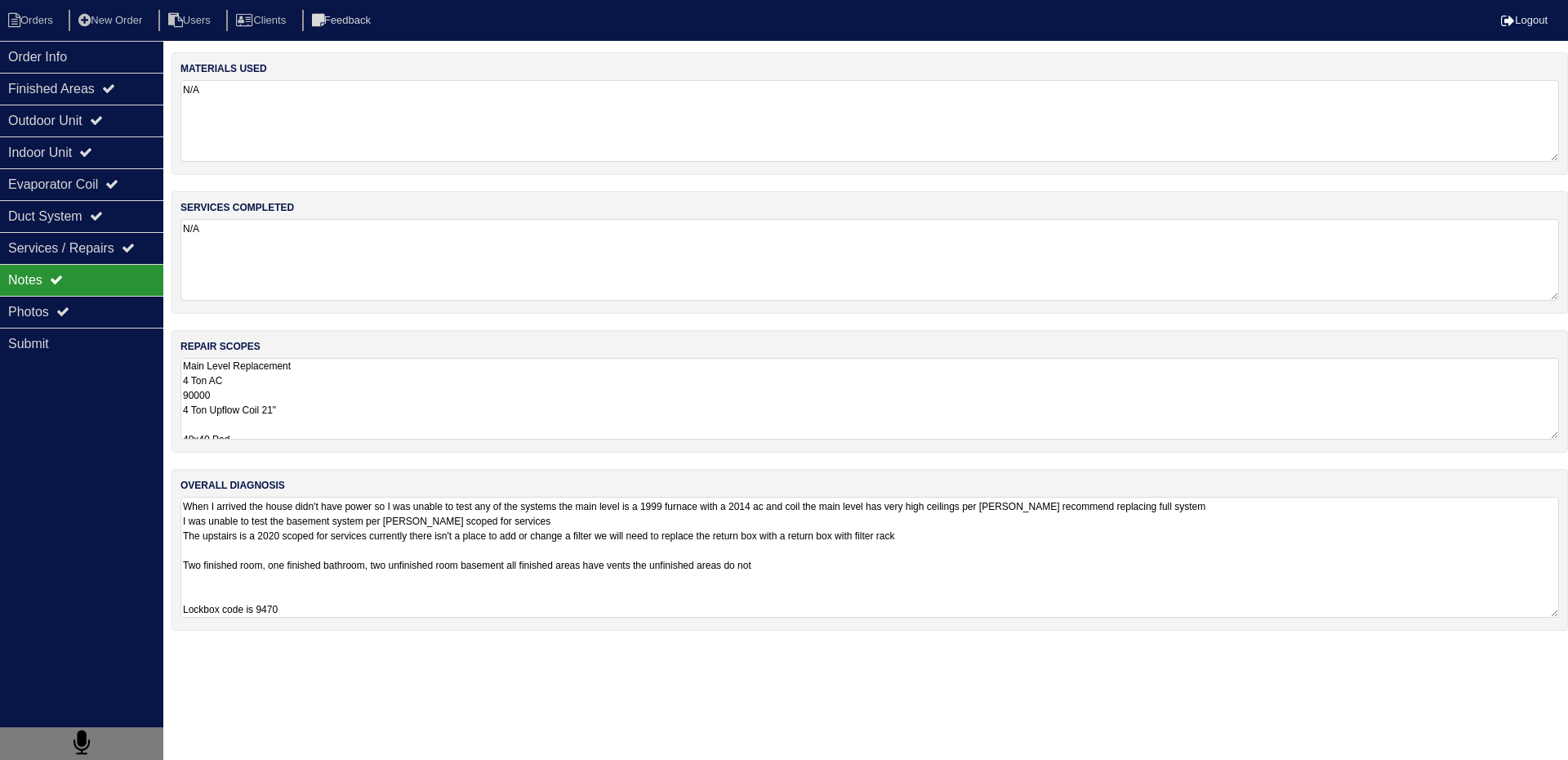
drag, startPoint x: 183, startPoint y: 537, endPoint x: 1012, endPoint y: 542, distance: 829.0
click at [1012, 542] on textarea "When I arrived the house didn't have power so I was unable to test any of the s…" at bounding box center [869, 557] width 1378 height 121
